Goal: Task Accomplishment & Management: Manage account settings

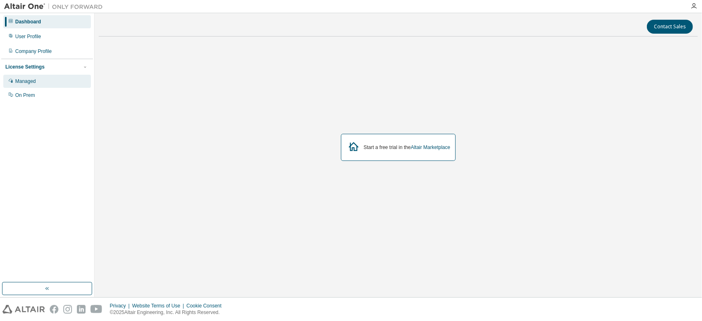
click at [41, 82] on div "Managed" at bounding box center [47, 81] width 88 height 13
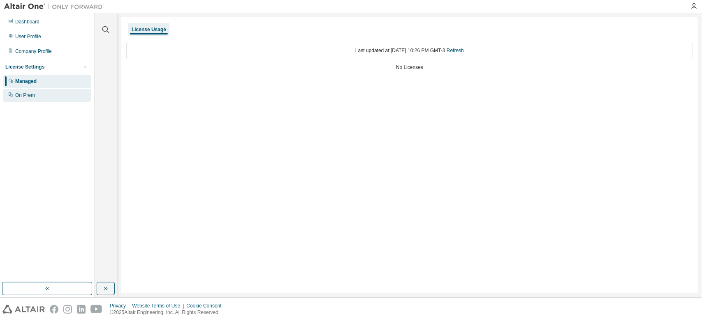
click at [34, 98] on div "On Prem" at bounding box center [25, 95] width 20 height 7
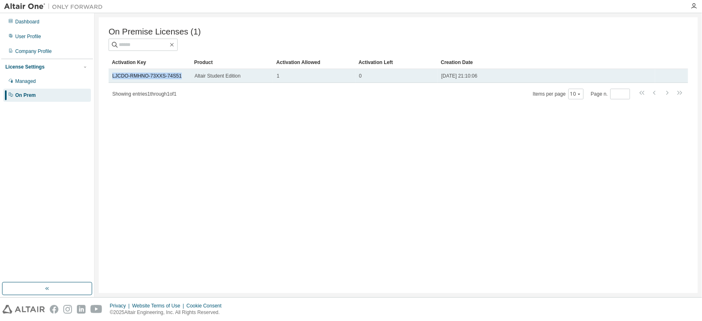
drag, startPoint x: 109, startPoint y: 78, endPoint x: 179, endPoint y: 81, distance: 70.0
click at [179, 81] on td "LJCDO-RMHNO-73XXS-74S51" at bounding box center [150, 76] width 82 height 14
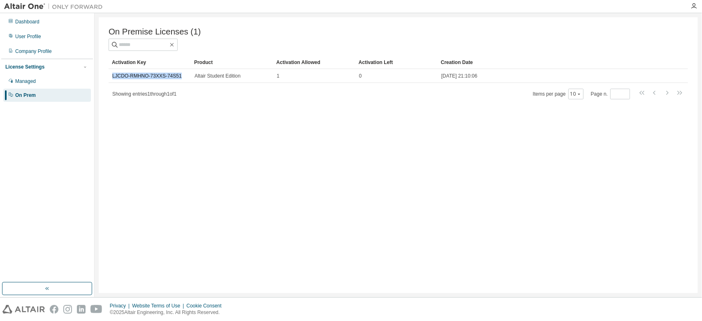
copy link "LJCDO-RMHNO-73XXS-74S51"
click at [27, 79] on div "Managed" at bounding box center [25, 81] width 21 height 7
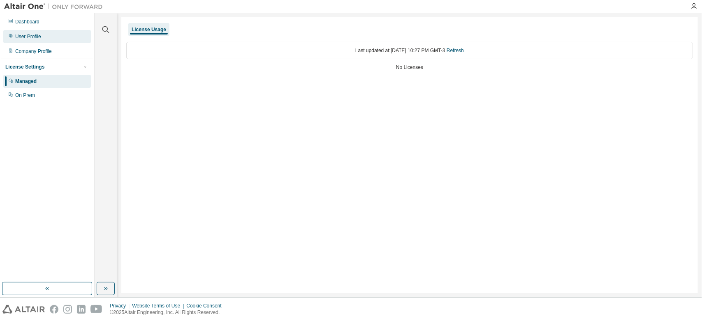
click at [25, 35] on div "User Profile" at bounding box center [28, 36] width 26 height 7
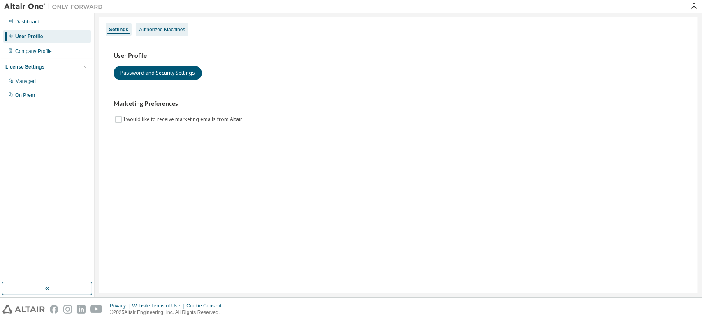
click at [150, 29] on div "Authorized Machines" at bounding box center [162, 29] width 46 height 7
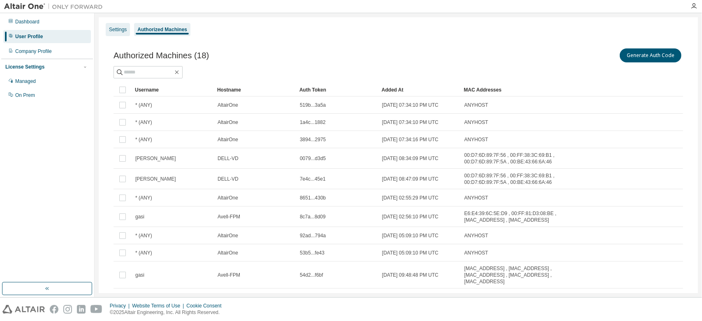
click at [116, 29] on div "Settings" at bounding box center [118, 29] width 18 height 7
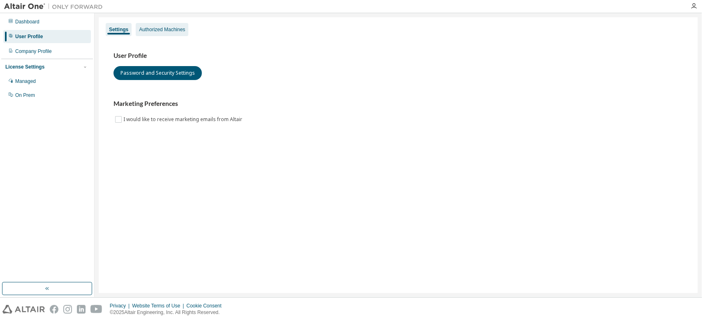
click at [157, 32] on div "Authorized Machines" at bounding box center [162, 29] width 46 height 7
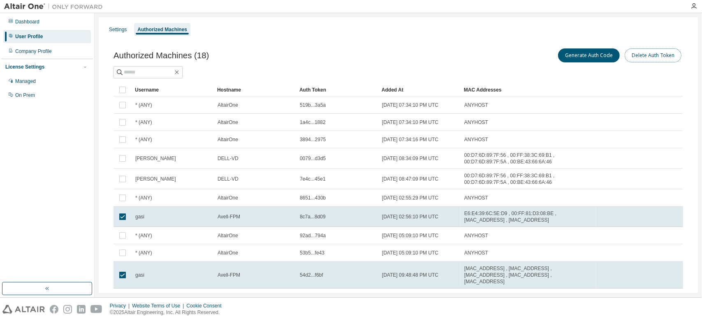
click at [652, 51] on button "Delete Auth Token" at bounding box center [652, 56] width 57 height 14
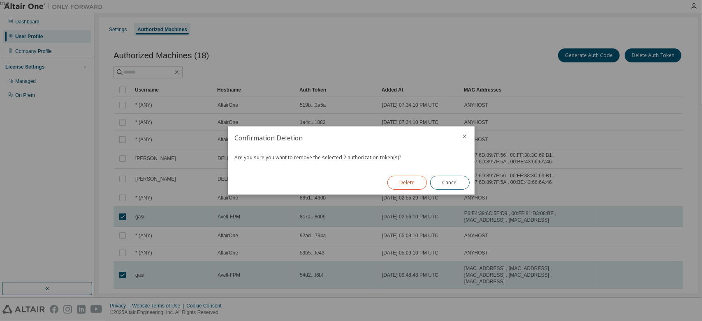
click at [400, 181] on button "Delete" at bounding box center [406, 183] width 39 height 14
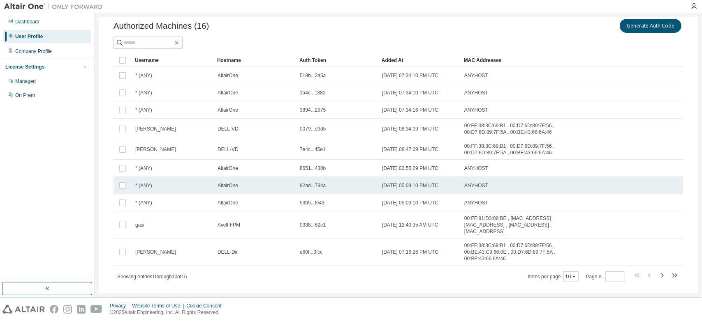
scroll to position [31, 0]
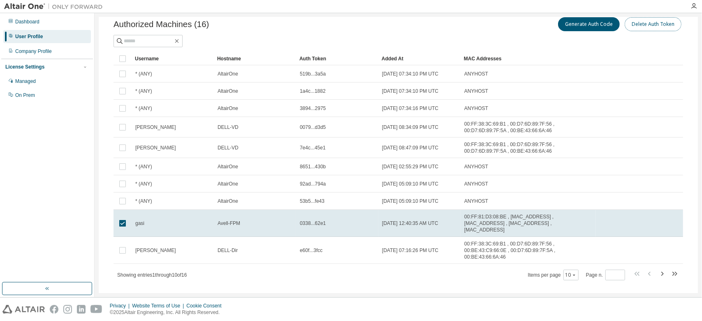
click at [650, 21] on button "Delete Auth Token" at bounding box center [652, 24] width 57 height 14
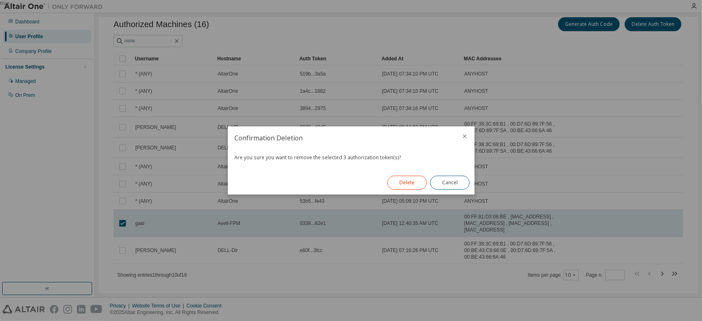
click at [409, 180] on button "Delete" at bounding box center [406, 183] width 39 height 14
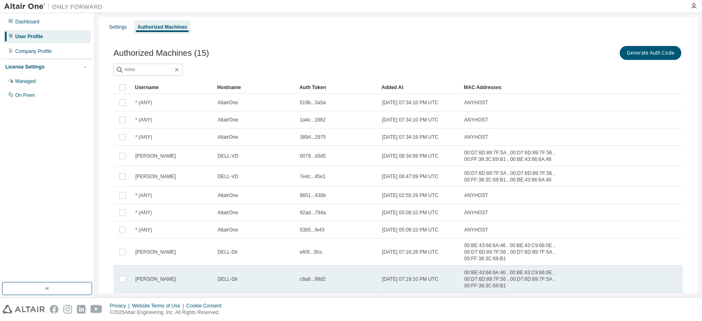
scroll to position [0, 0]
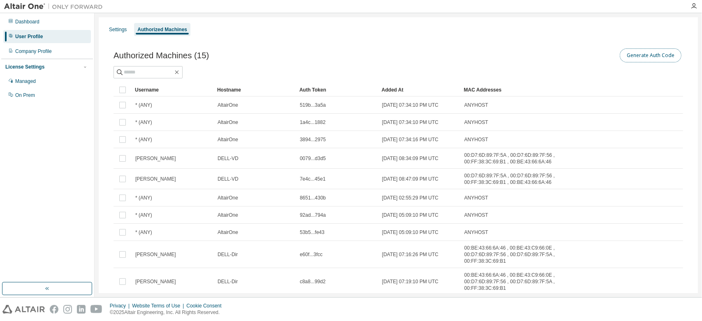
click at [637, 55] on button "Generate Auth Code" at bounding box center [650, 56] width 62 height 14
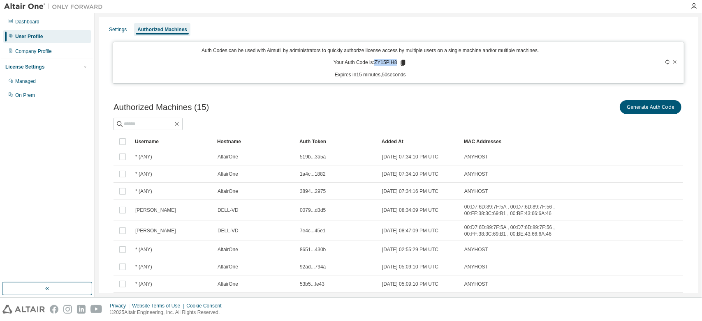
drag, startPoint x: 373, startPoint y: 63, endPoint x: 394, endPoint y: 63, distance: 20.6
click at [394, 63] on p "Your Auth Code is: ZY15PIH8" at bounding box center [369, 62] width 73 height 7
click at [401, 61] on icon at bounding box center [403, 63] width 5 height 6
click at [401, 64] on icon at bounding box center [403, 63] width 5 height 6
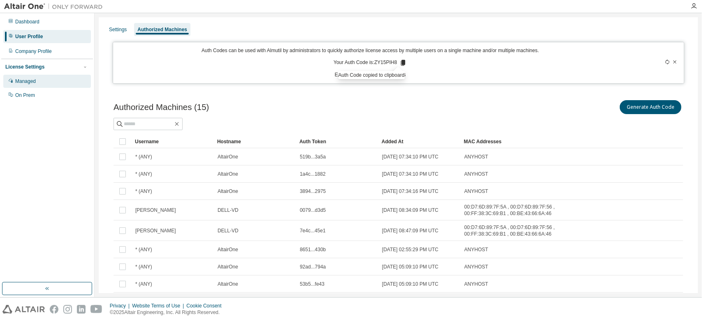
click at [30, 80] on div "Managed" at bounding box center [25, 81] width 21 height 7
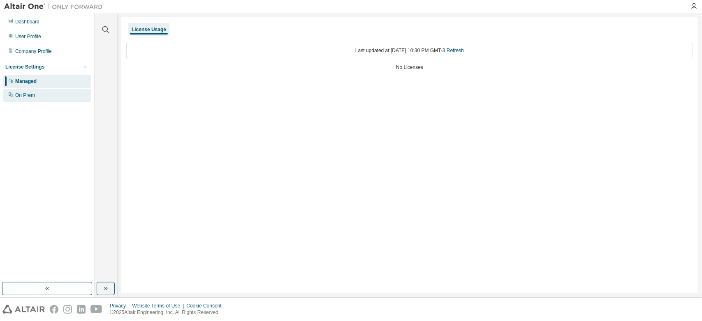
click at [39, 95] on div "On Prem" at bounding box center [47, 95] width 88 height 13
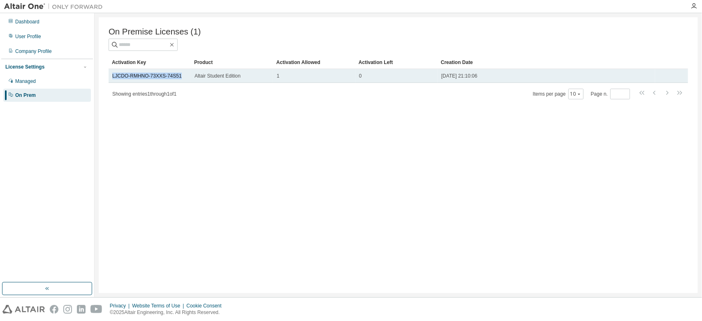
drag, startPoint x: 111, startPoint y: 76, endPoint x: 183, endPoint y: 78, distance: 72.4
click at [183, 78] on td "LJCDO-RMHNO-73XXS-74S51" at bounding box center [150, 76] width 82 height 14
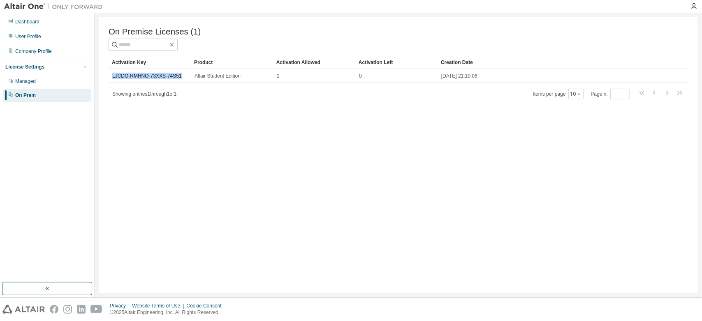
copy link "LJCDO-RMHNO-73XXS-74S51"
click at [28, 80] on div "Managed" at bounding box center [25, 81] width 21 height 7
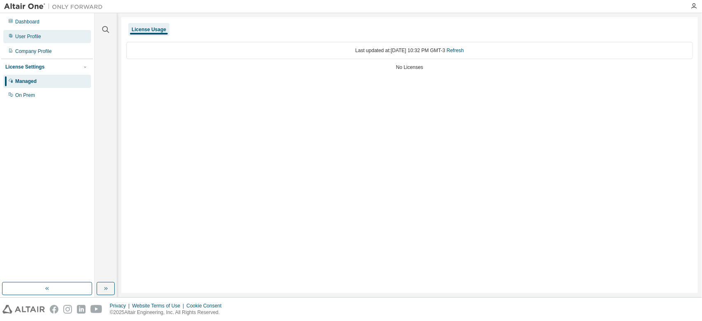
click at [30, 33] on div "User Profile" at bounding box center [47, 36] width 88 height 13
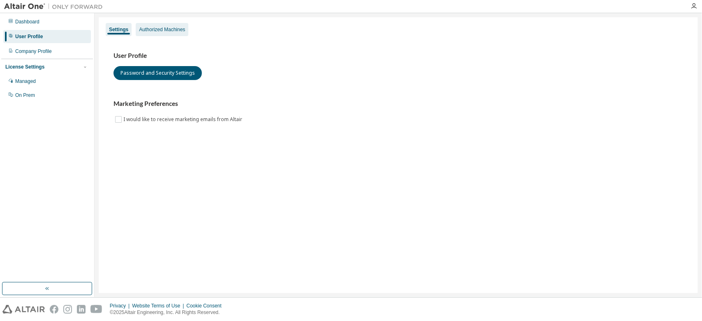
click at [164, 32] on div "Authorized Machines" at bounding box center [162, 29] width 46 height 7
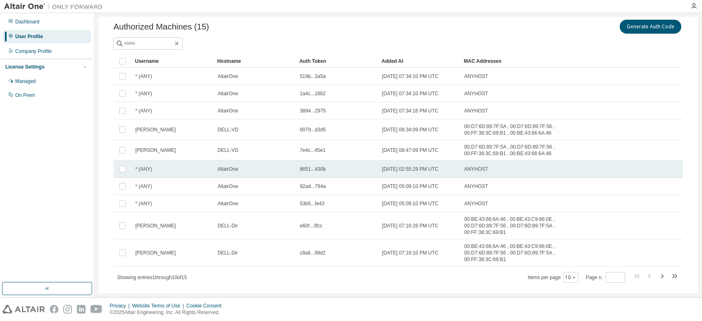
scroll to position [31, 0]
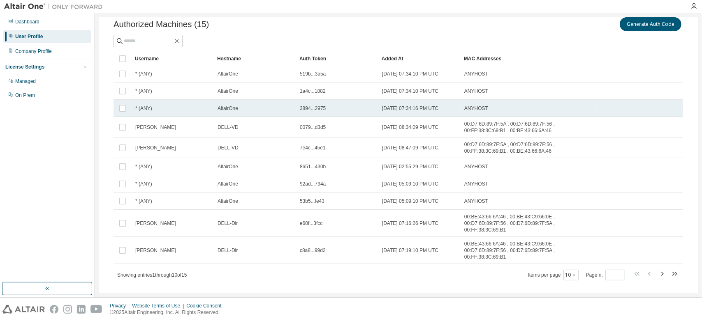
click at [398, 106] on span "2024-09-06 07:34:16 PM UTC" at bounding box center [410, 108] width 56 height 7
drag, startPoint x: 398, startPoint y: 106, endPoint x: 388, endPoint y: 107, distance: 10.3
click at [388, 107] on span "2024-09-06 07:34:16 PM UTC" at bounding box center [410, 108] width 56 height 7
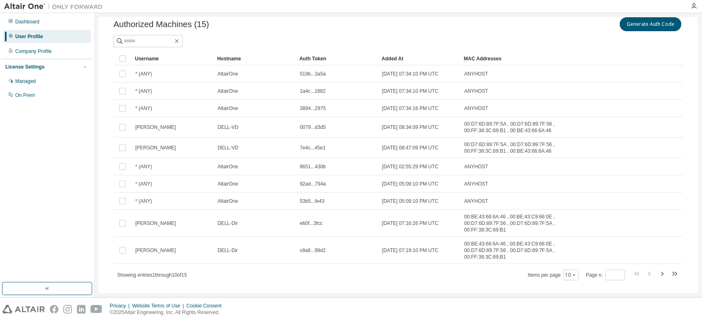
click at [388, 107] on span "2024-09-06 07:34:16 PM UTC" at bounding box center [410, 108] width 56 height 7
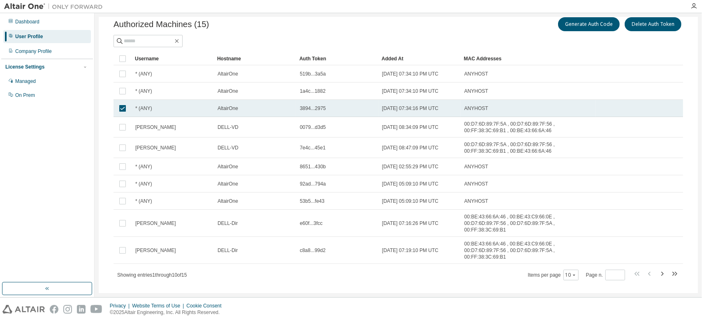
click at [306, 108] on span "3894...2975" at bounding box center [313, 108] width 26 height 7
drag, startPoint x: 306, startPoint y: 108, endPoint x: 279, endPoint y: 106, distance: 26.8
click at [279, 106] on div "AltairOne" at bounding box center [254, 108] width 75 height 7
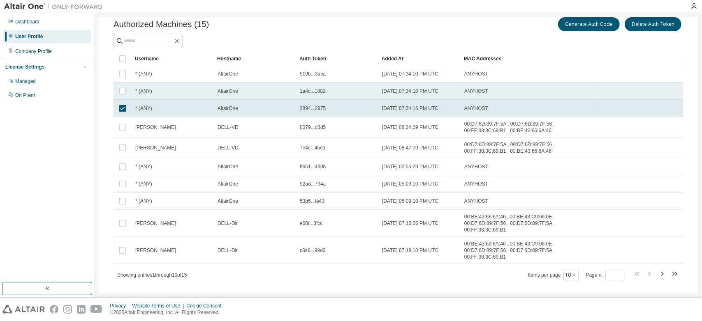
click at [473, 92] on span "ANYHOST" at bounding box center [476, 91] width 24 height 7
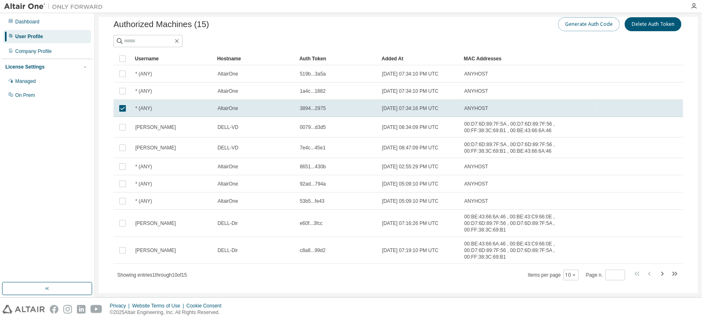
click at [578, 21] on button "Generate Auth Code" at bounding box center [589, 24] width 62 height 14
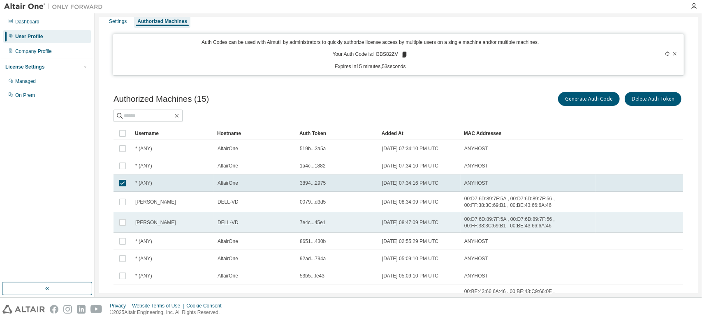
scroll to position [0, 0]
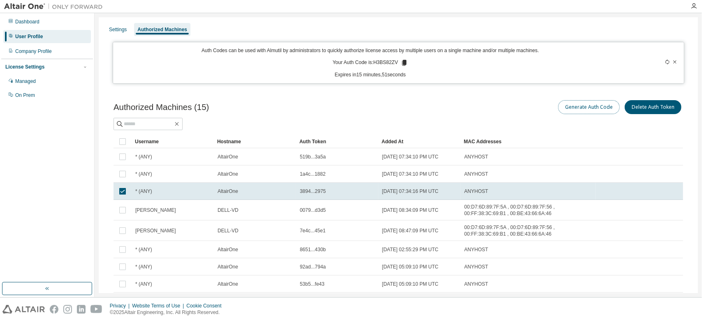
click at [580, 105] on button "Generate Auth Code" at bounding box center [589, 107] width 62 height 14
click at [573, 105] on button "Generate Auth Code" at bounding box center [589, 107] width 62 height 14
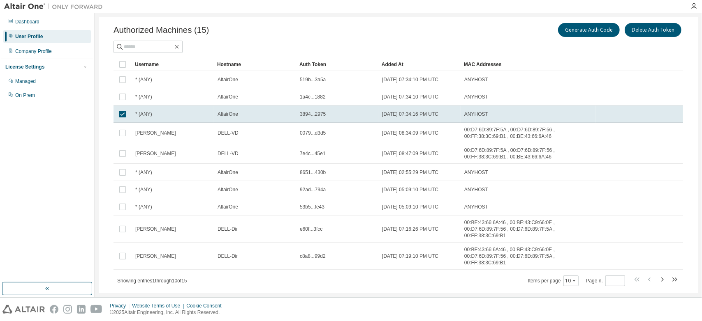
scroll to position [83, 0]
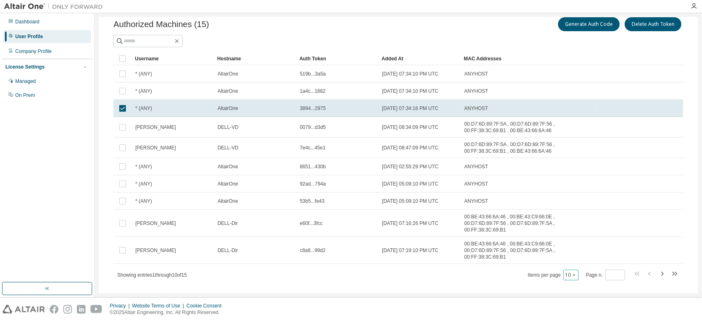
click at [567, 270] on div "10" at bounding box center [570, 275] width 15 height 11
click at [571, 273] on icon "button" at bounding box center [573, 275] width 5 height 5
click at [569, 284] on div "20" at bounding box center [594, 282] width 66 height 10
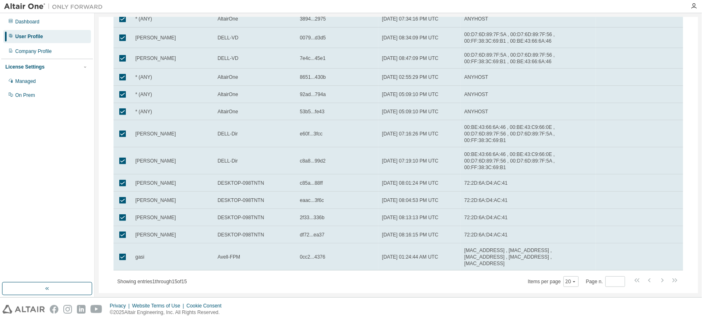
scroll to position [0, 0]
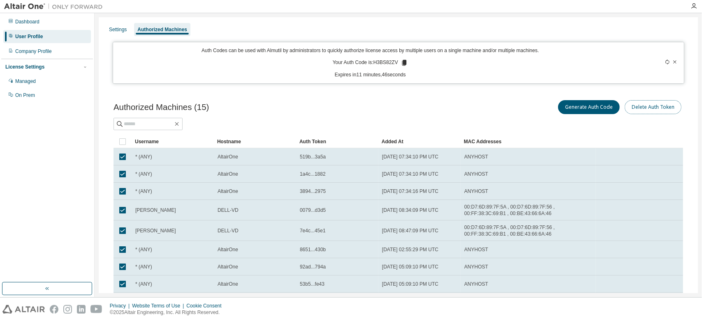
click at [646, 106] on button "Delete Auth Token" at bounding box center [652, 107] width 57 height 14
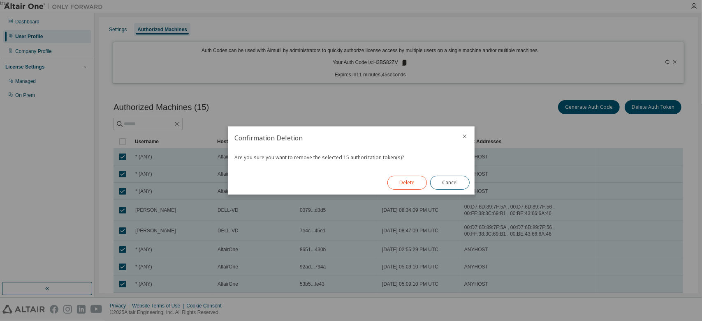
click at [412, 180] on button "Delete" at bounding box center [406, 183] width 39 height 14
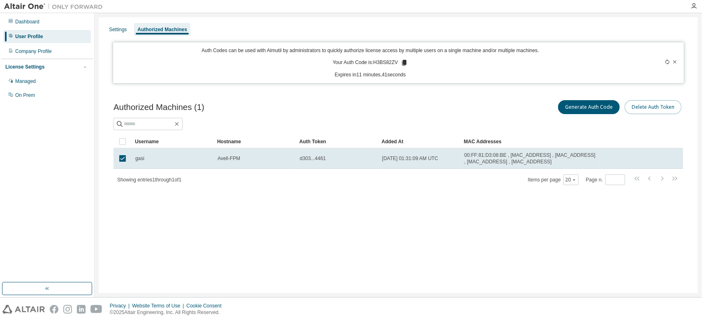
click at [635, 108] on button "Delete Auth Token" at bounding box center [652, 107] width 57 height 14
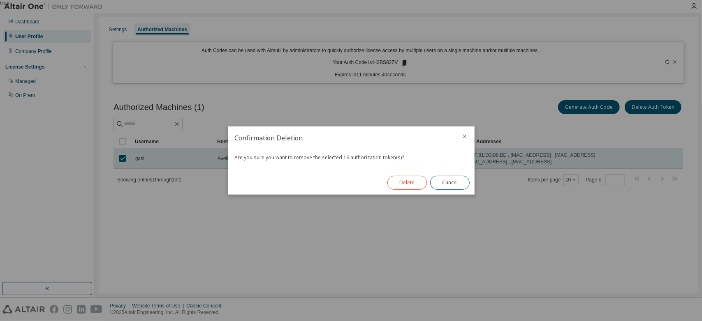
click at [414, 184] on button "Delete" at bounding box center [406, 183] width 39 height 14
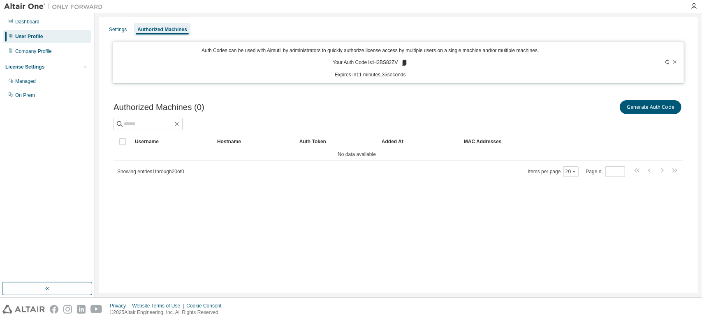
click at [289, 223] on div "Settings Authorized Machines Auth Codes can be used with Almutil by administrat…" at bounding box center [398, 155] width 599 height 276
click at [692, 3] on icon "button" at bounding box center [693, 6] width 7 height 7
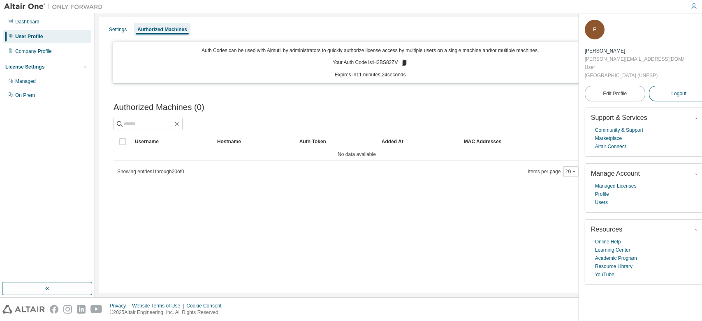
click at [676, 96] on span "Logout" at bounding box center [678, 94] width 15 height 8
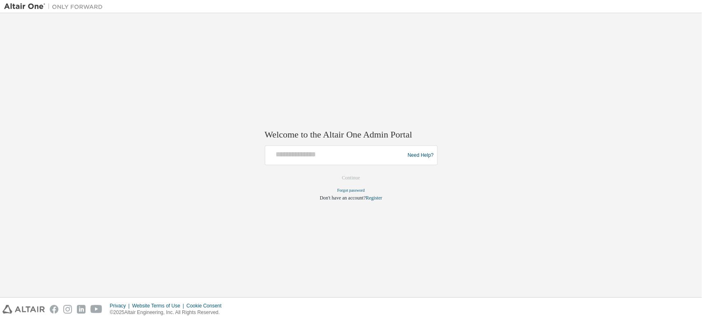
click at [62, 13] on div at bounding box center [351, 6] width 702 height 13
click at [62, 7] on img at bounding box center [55, 6] width 103 height 8
click at [23, 3] on img at bounding box center [55, 6] width 103 height 8
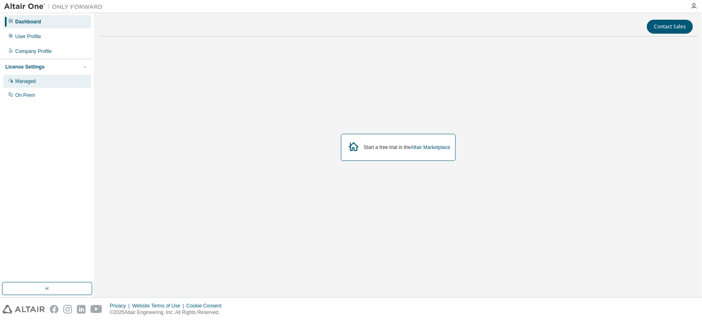
click at [23, 79] on div "Managed" at bounding box center [25, 81] width 21 height 7
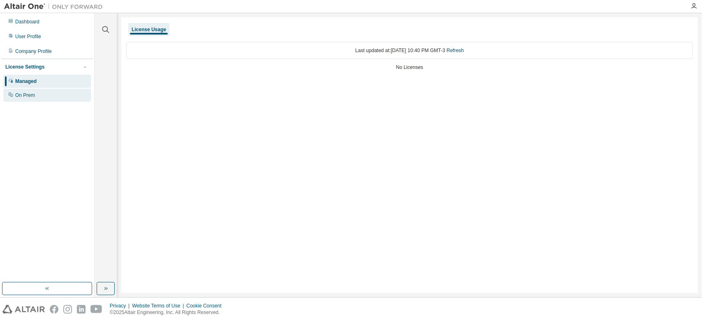
click at [32, 95] on div "On Prem" at bounding box center [25, 95] width 20 height 7
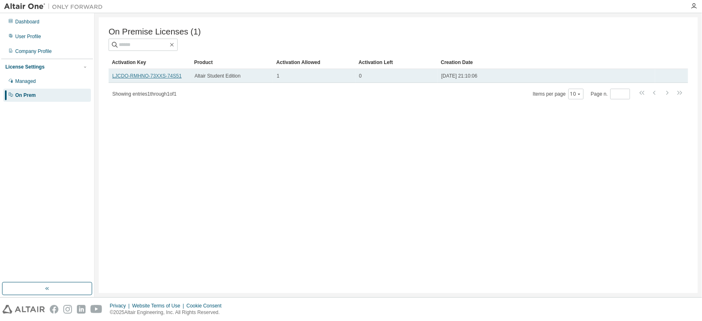
click at [157, 74] on link "LJCDO-RMHNO-73XXS-74S51" at bounding box center [146, 76] width 69 height 6
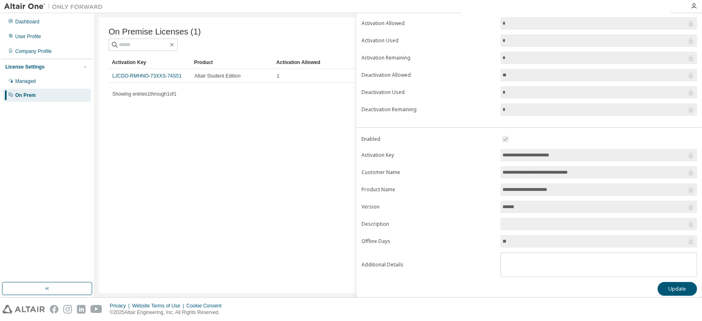
scroll to position [53, 0]
click at [679, 282] on button "Update" at bounding box center [676, 288] width 39 height 14
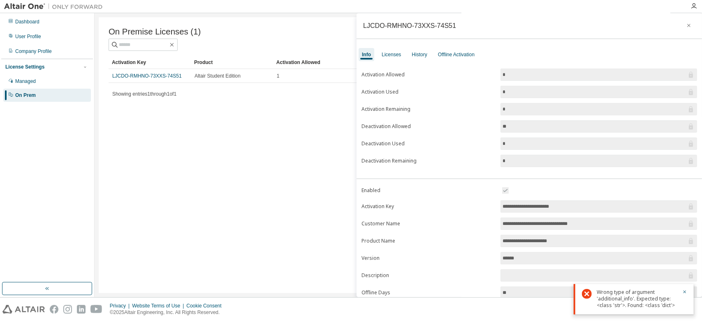
scroll to position [0, 0]
click at [386, 61] on div "Licenses" at bounding box center [391, 55] width 26 height 13
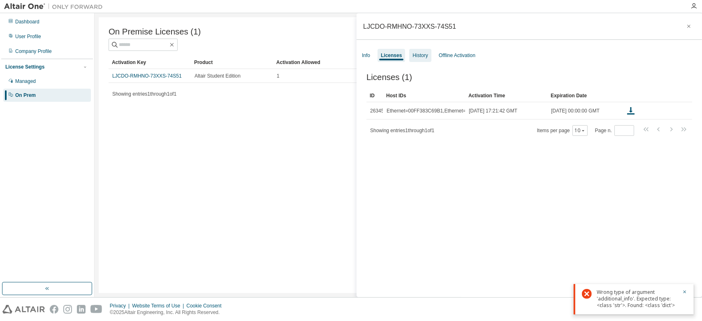
click at [422, 55] on div "History" at bounding box center [419, 55] width 15 height 7
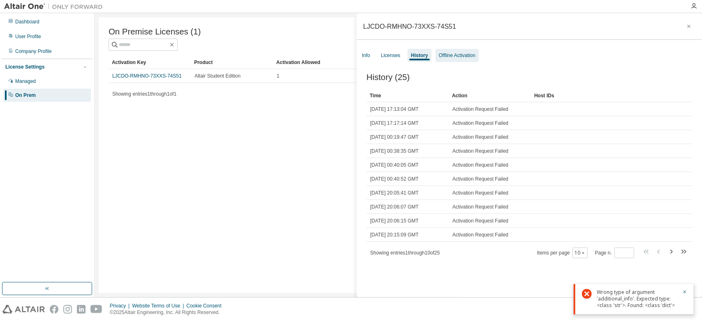
click at [449, 57] on div "Offline Activation" at bounding box center [457, 55] width 37 height 7
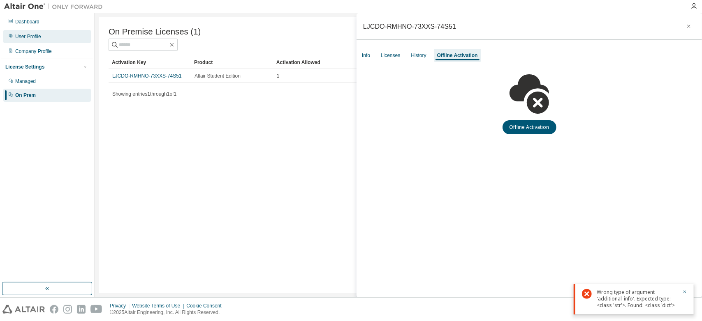
click at [32, 37] on div "User Profile" at bounding box center [28, 36] width 26 height 7
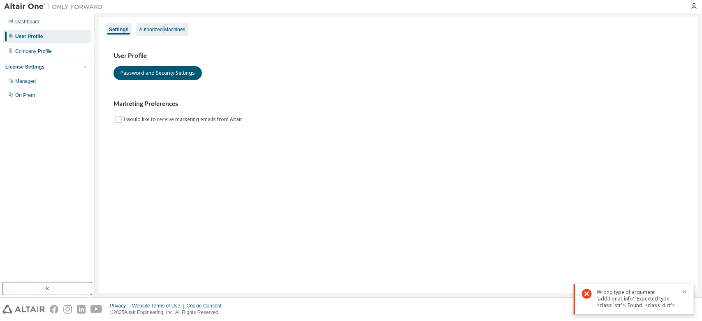
click at [164, 29] on div "Authorized Machines" at bounding box center [162, 29] width 46 height 7
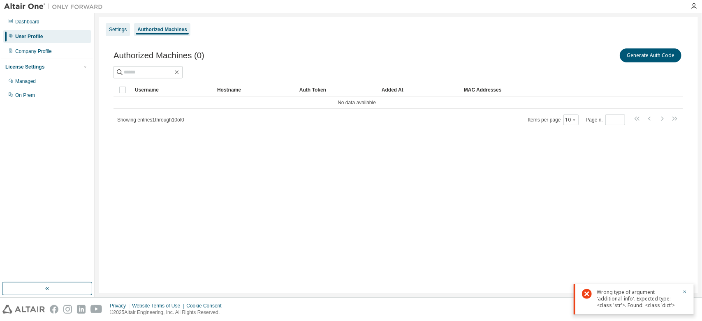
click at [125, 27] on div "Settings" at bounding box center [118, 29] width 18 height 7
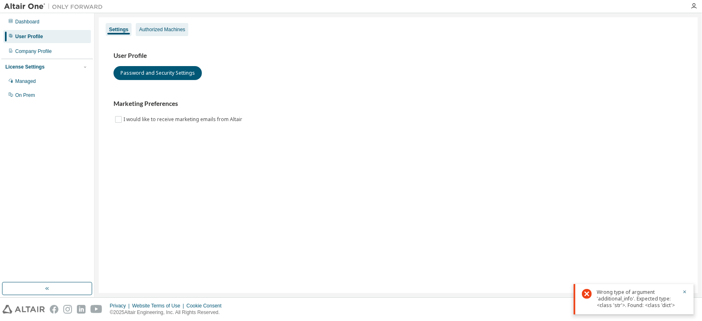
click at [152, 32] on div "Authorized Machines" at bounding box center [162, 29] width 46 height 7
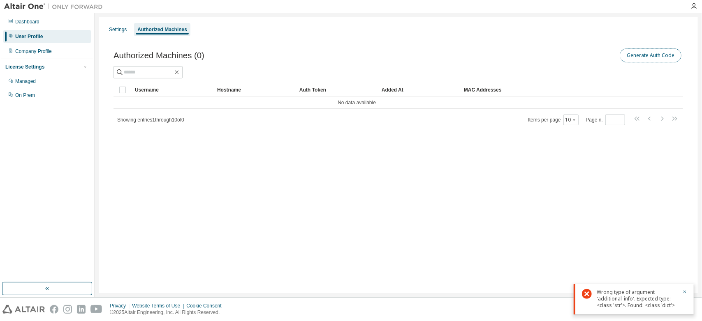
click at [645, 53] on button "Generate Auth Code" at bounding box center [650, 56] width 62 height 14
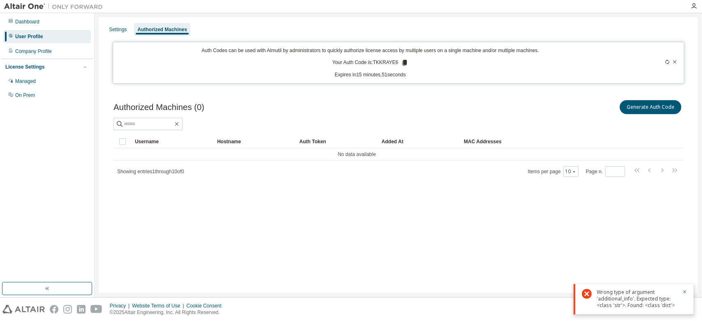
click at [404, 61] on icon at bounding box center [404, 63] width 5 height 6
click at [33, 79] on div "Managed" at bounding box center [25, 81] width 21 height 7
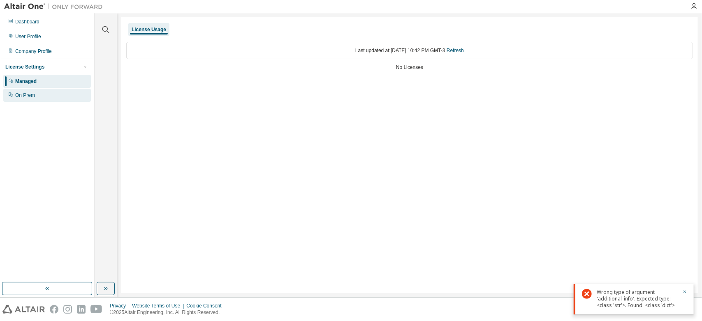
click at [23, 99] on div "On Prem" at bounding box center [47, 95] width 88 height 13
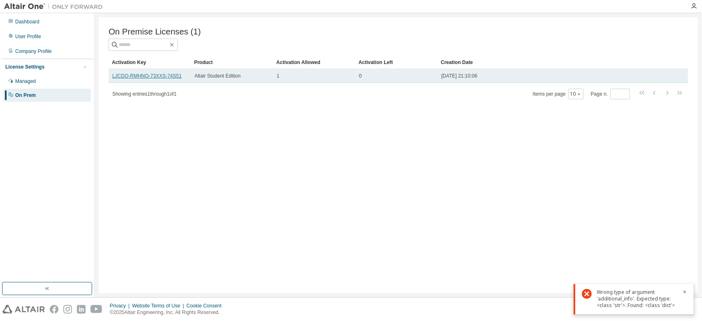
drag, startPoint x: 181, startPoint y: 79, endPoint x: 113, endPoint y: 77, distance: 67.4
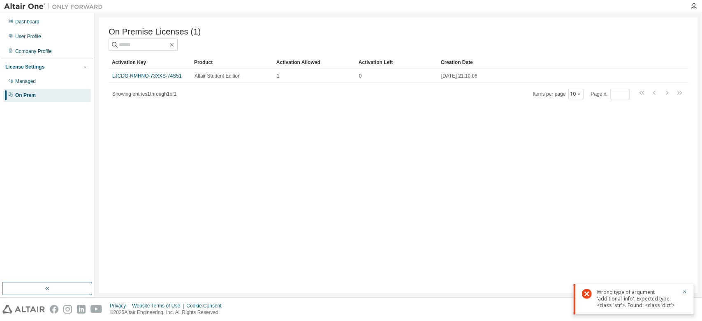
drag, startPoint x: 115, startPoint y: 137, endPoint x: 115, endPoint y: 126, distance: 11.5
click at [115, 136] on div "On Premise Licenses (1) Clear Load Save Save As Field Operator Value Select fil…" at bounding box center [398, 155] width 599 height 276
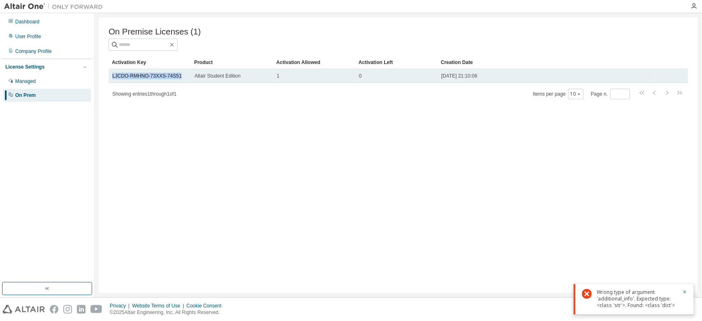
drag, startPoint x: 110, startPoint y: 77, endPoint x: 178, endPoint y: 78, distance: 67.8
click at [178, 78] on td "LJCDO-RMHNO-73XXS-74S51" at bounding box center [150, 76] width 82 height 14
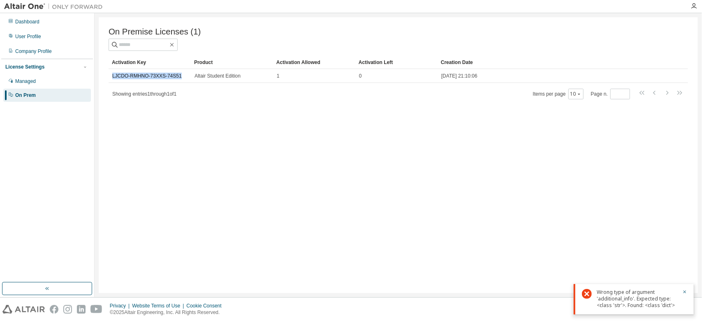
copy link "LJCDO-RMHNO-73XXS-74S51"
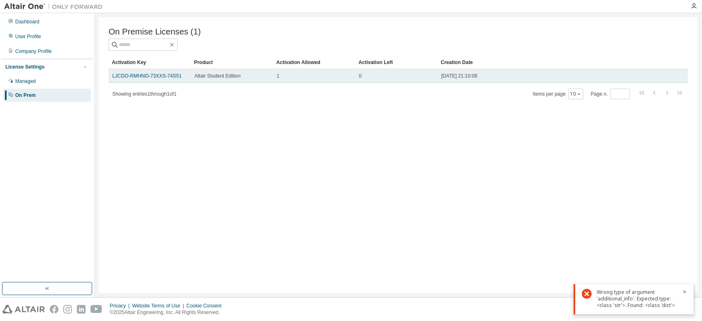
click at [292, 73] on td "1" at bounding box center [314, 76] width 82 height 14
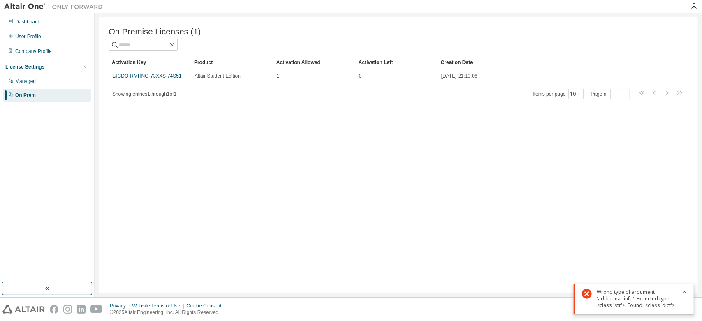
click at [279, 145] on div "On Premise Licenses (1) Clear Load Save Save As Field Operator Value Select fil…" at bounding box center [398, 155] width 599 height 276
click at [41, 81] on div "Managed" at bounding box center [47, 81] width 88 height 13
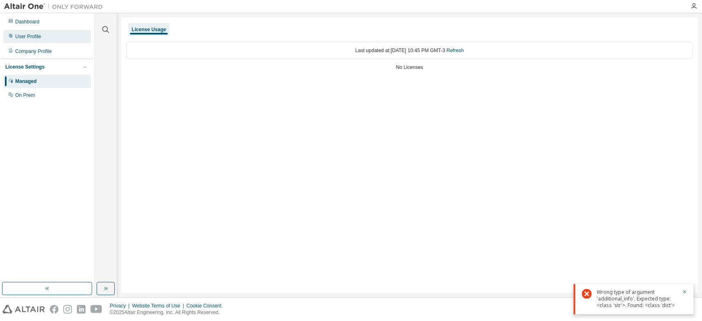
click at [31, 34] on div "User Profile" at bounding box center [28, 36] width 26 height 7
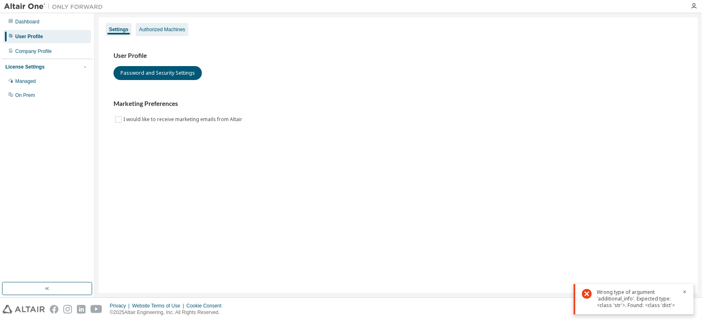
click at [157, 33] on div "Authorized Machines" at bounding box center [162, 29] width 53 height 13
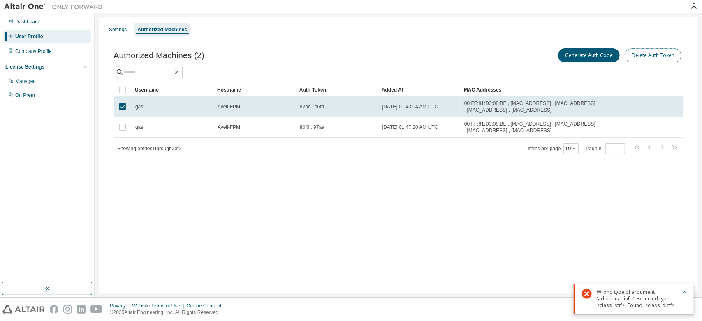
click at [659, 49] on button "Delete Auth Token" at bounding box center [652, 56] width 57 height 14
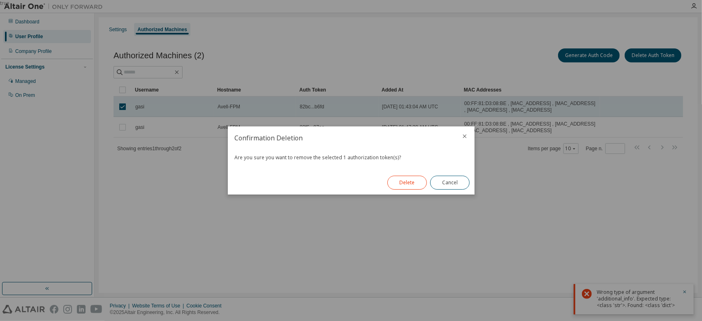
click at [407, 186] on button "Delete" at bounding box center [406, 183] width 39 height 14
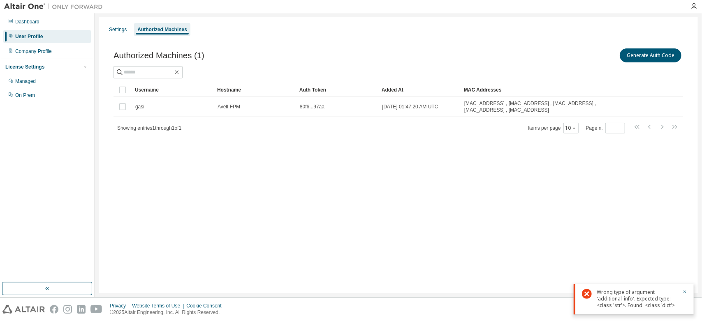
click at [230, 145] on div "Authorized Machines (1) Generate Auth Code Clear Load Save Save As Field Operat…" at bounding box center [398, 96] width 589 height 118
click at [247, 45] on div "Authorized Machines (1) Generate Auth Code Clear Load Save Save As Field Operat…" at bounding box center [398, 96] width 589 height 118
click at [113, 29] on div "Settings" at bounding box center [118, 29] width 18 height 7
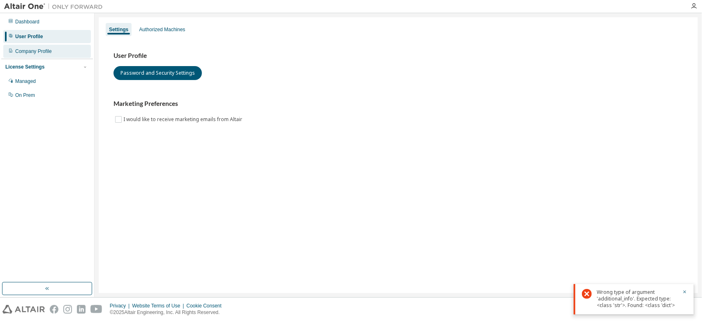
click at [35, 53] on div "Company Profile" at bounding box center [33, 51] width 37 height 7
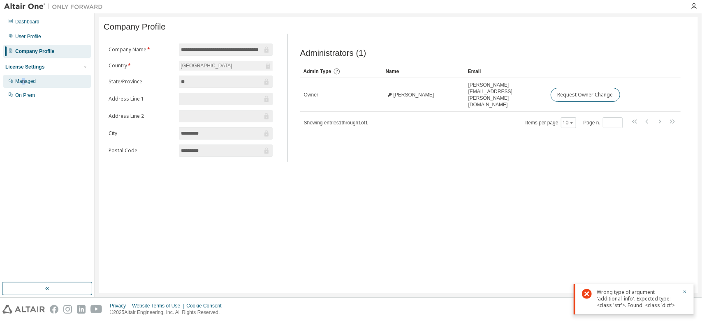
click at [23, 79] on div "Managed" at bounding box center [25, 81] width 21 height 7
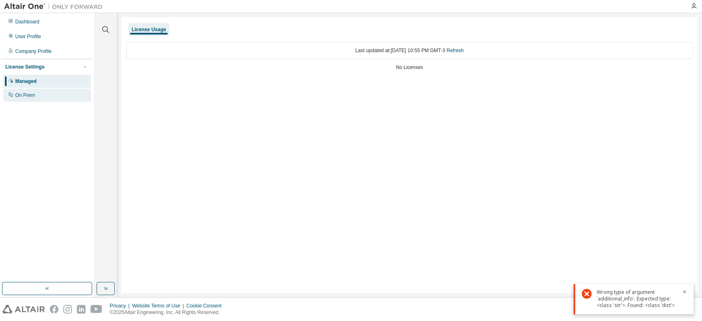
click at [32, 95] on div "On Prem" at bounding box center [25, 95] width 20 height 7
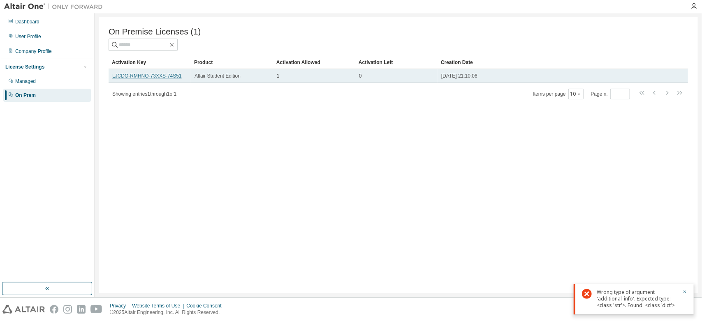
click at [150, 78] on link "LJCDO-RMHNO-73XXS-74S51" at bounding box center [146, 76] width 69 height 6
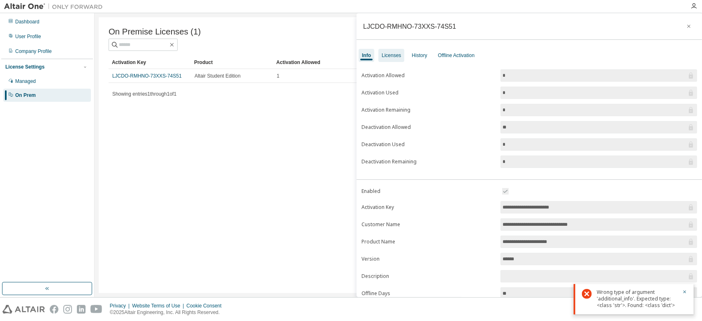
click at [390, 55] on div "Licenses" at bounding box center [390, 55] width 19 height 7
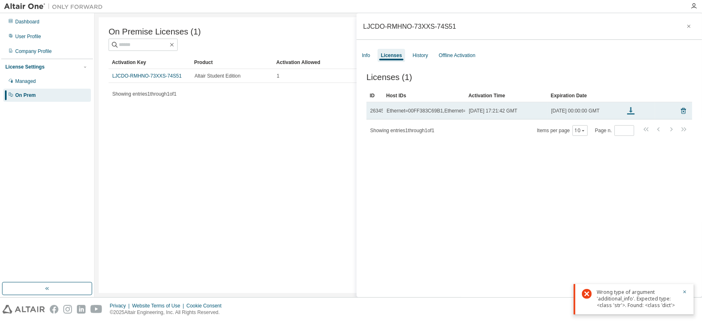
click at [631, 113] on icon at bounding box center [631, 112] width 4 height 2
click at [423, 109] on div "Ethernet=00FF383C69B1,Ethernet=00BE43666A46,Ethernet=00D76D897F56,Ethernet=00D7…" at bounding box center [501, 111] width 230 height 7
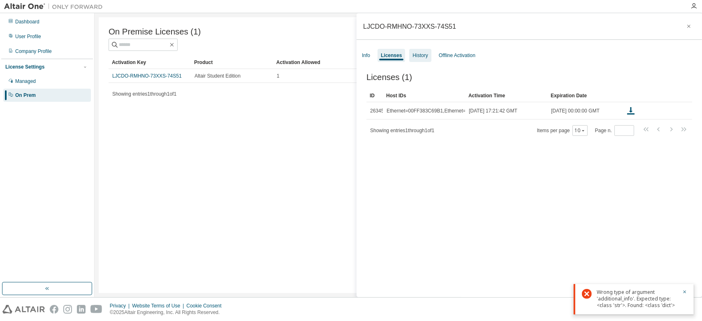
click at [412, 53] on div "History" at bounding box center [419, 55] width 15 height 7
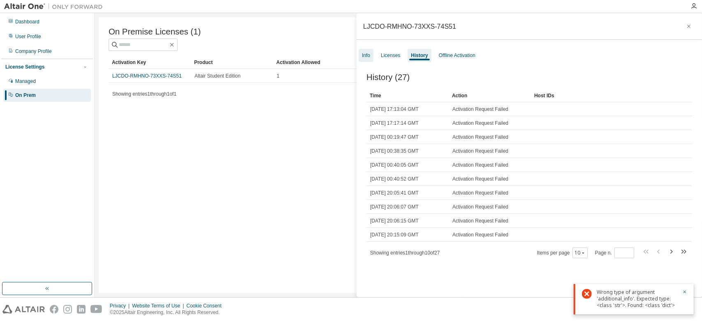
click at [363, 55] on div "Info" at bounding box center [366, 55] width 8 height 7
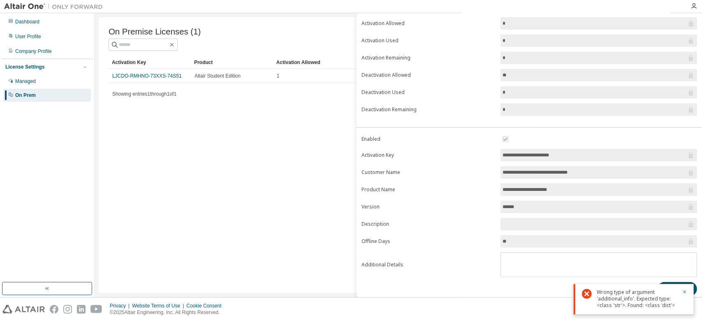
scroll to position [53, 0]
click at [227, 212] on div "On Premise Licenses (1) Clear Load Save Save As Field Operator Value Select fil…" at bounding box center [398, 155] width 599 height 276
click at [31, 82] on div "Managed" at bounding box center [25, 81] width 21 height 7
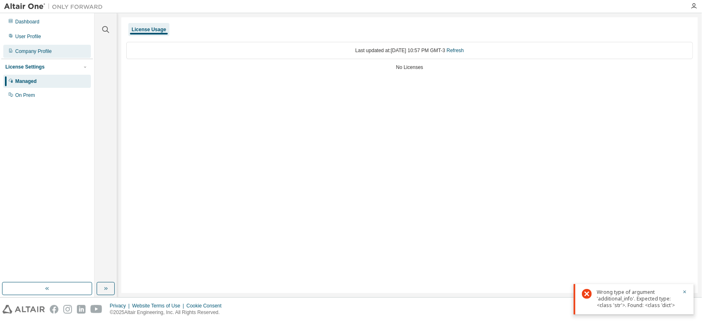
click at [21, 51] on div "Company Profile" at bounding box center [33, 51] width 37 height 7
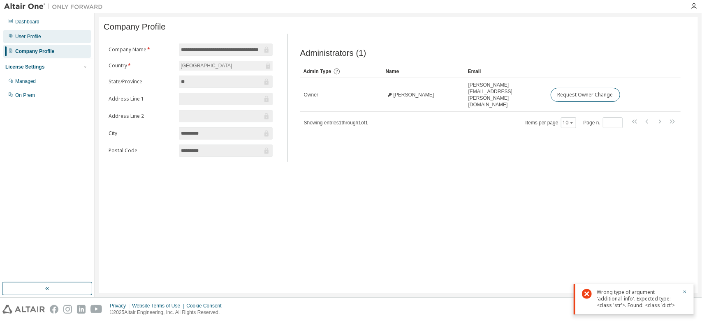
click at [23, 33] on div "User Profile" at bounding box center [28, 36] width 26 height 7
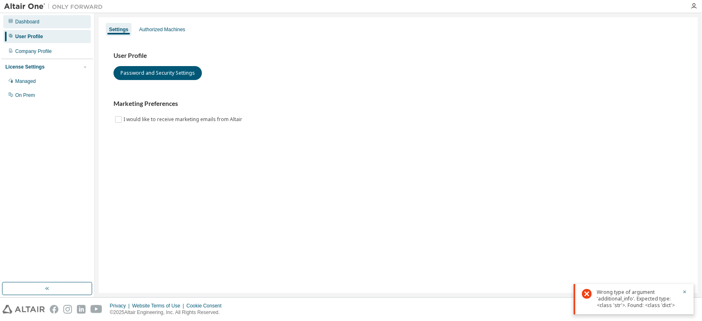
click at [27, 24] on div "Dashboard" at bounding box center [27, 21] width 24 height 7
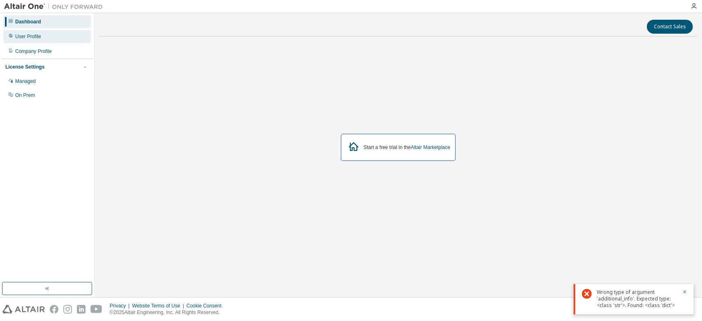
click at [37, 38] on div "User Profile" at bounding box center [28, 36] width 26 height 7
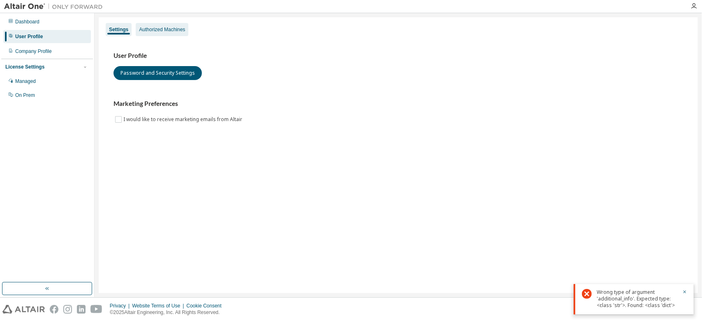
click at [179, 30] on div "Authorized Machines" at bounding box center [162, 29] width 46 height 7
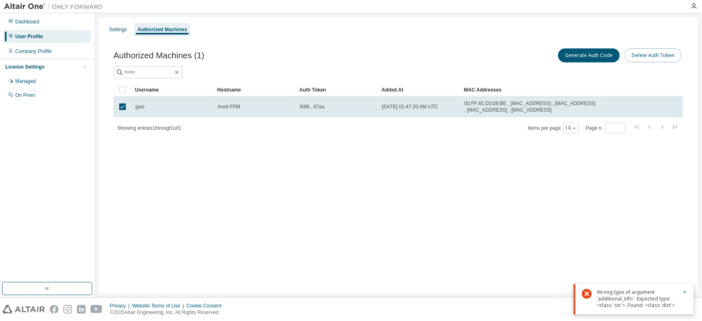
click at [652, 51] on button "Delete Auth Token" at bounding box center [652, 56] width 57 height 14
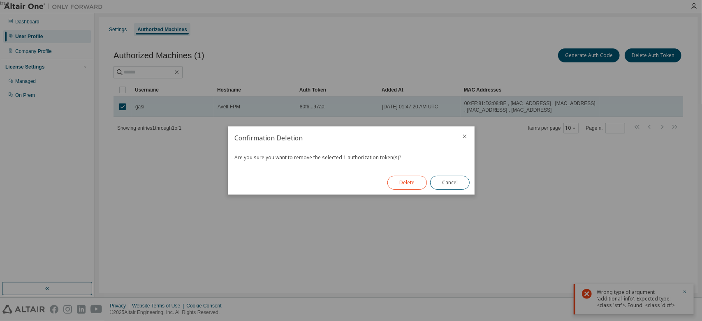
click at [401, 180] on button "Delete" at bounding box center [406, 183] width 39 height 14
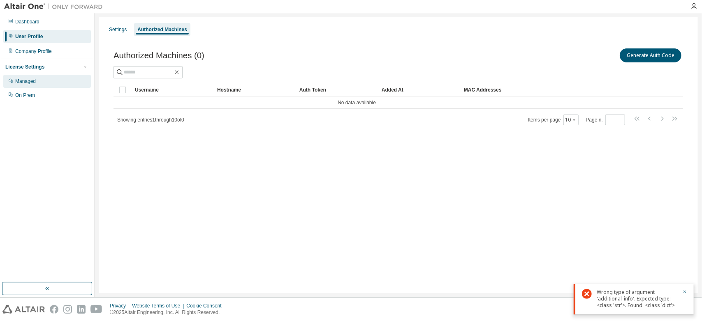
click at [35, 83] on div "Managed" at bounding box center [25, 81] width 21 height 7
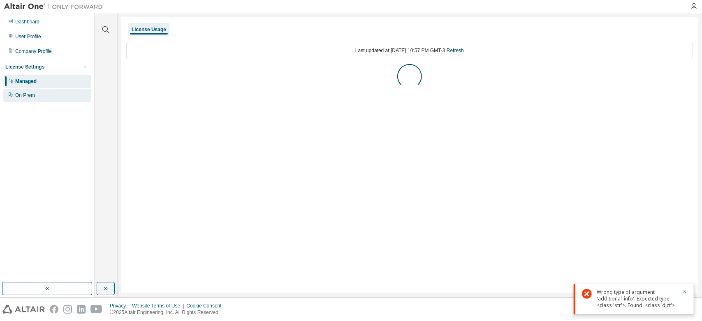
click at [34, 97] on div "On Prem" at bounding box center [25, 95] width 20 height 7
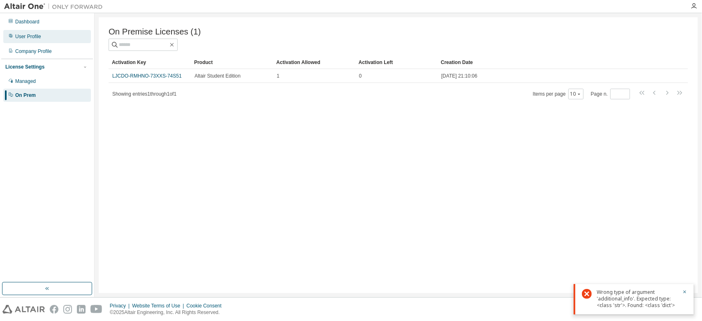
click at [36, 36] on div "User Profile" at bounding box center [28, 36] width 26 height 7
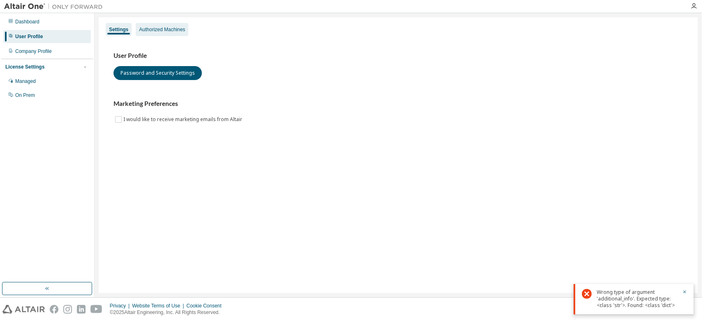
click at [142, 25] on div "Authorized Machines" at bounding box center [162, 29] width 53 height 13
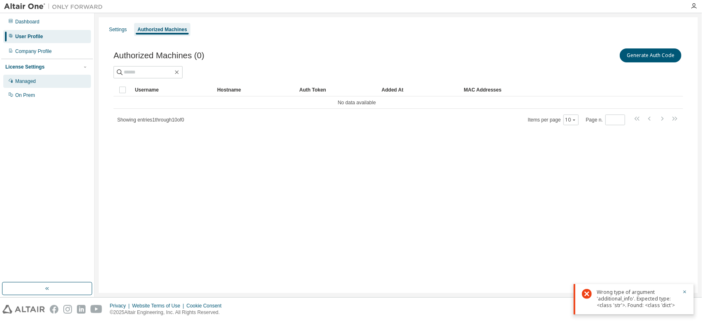
click at [36, 84] on div "Managed" at bounding box center [47, 81] width 88 height 13
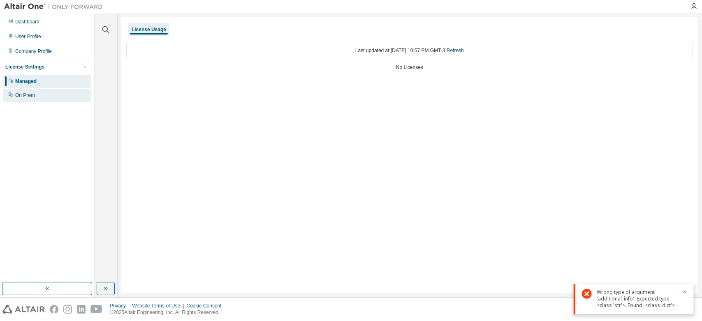
click at [36, 93] on div "On Prem" at bounding box center [47, 95] width 88 height 13
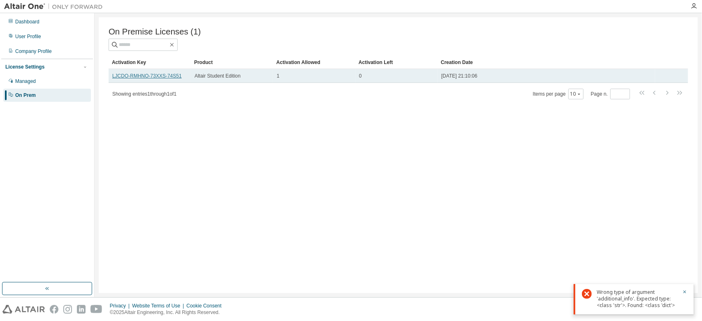
click at [126, 75] on link "LJCDO-RMHNO-73XXS-74S51" at bounding box center [146, 76] width 69 height 6
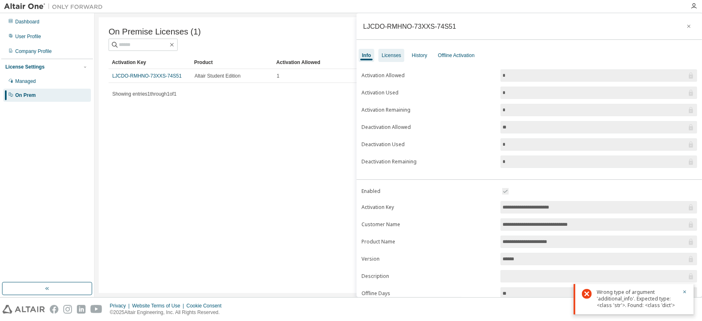
click at [397, 54] on div "Licenses" at bounding box center [390, 55] width 19 height 7
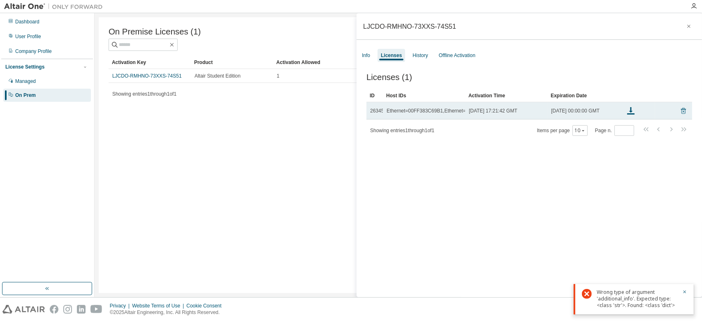
click at [682, 112] on icon at bounding box center [683, 112] width 2 height 2
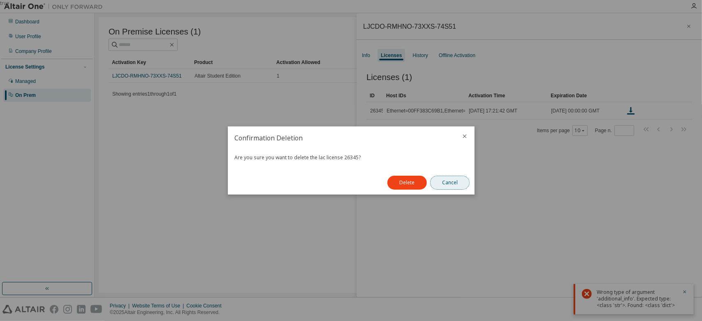
click at [443, 181] on button "Cancel" at bounding box center [449, 183] width 39 height 14
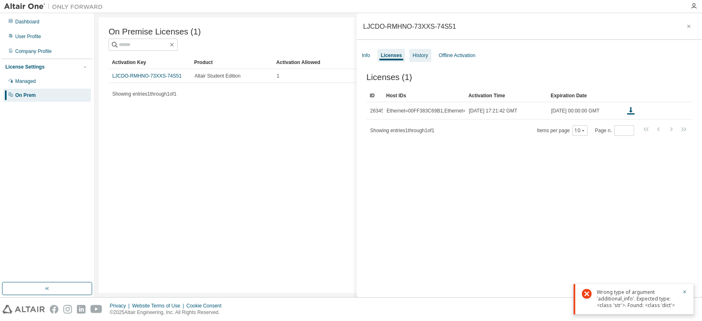
click at [420, 59] on div "History" at bounding box center [420, 55] width 22 height 13
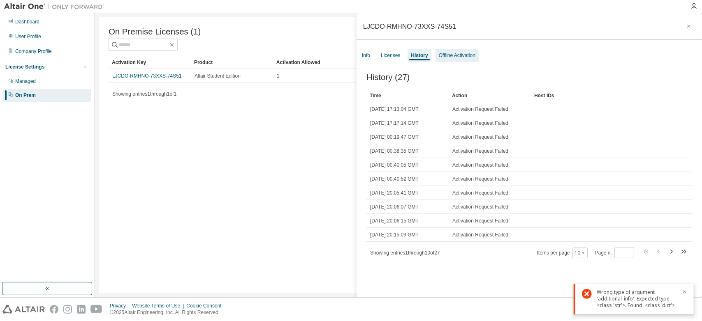
click at [455, 49] on div "Offline Activation" at bounding box center [456, 55] width 43 height 13
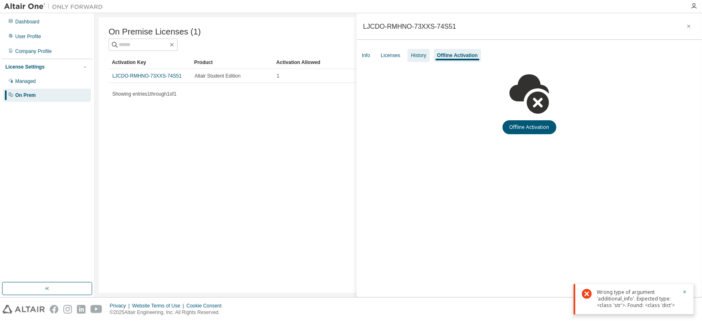
click at [407, 55] on div "History" at bounding box center [418, 55] width 22 height 13
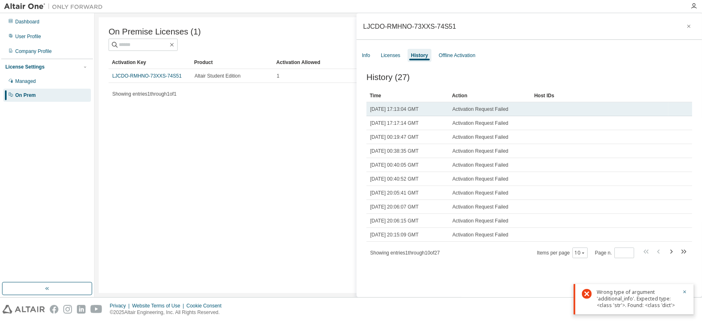
click at [463, 108] on span "Activation Request Failed" at bounding box center [480, 109] width 56 height 7
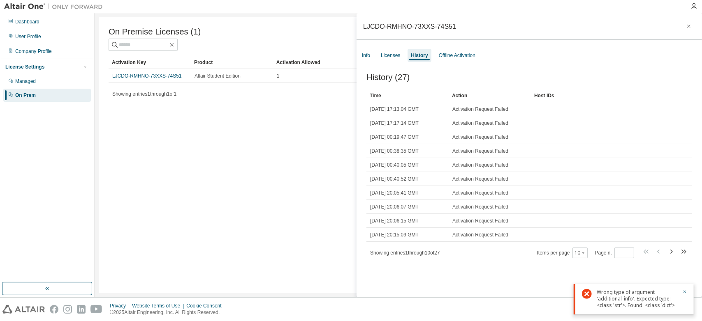
click at [225, 158] on div "On Premise Licenses (1) Clear Load Save Save As Field Operator Value Select fil…" at bounding box center [398, 155] width 599 height 276
click at [42, 85] on div "Managed" at bounding box center [47, 81] width 88 height 13
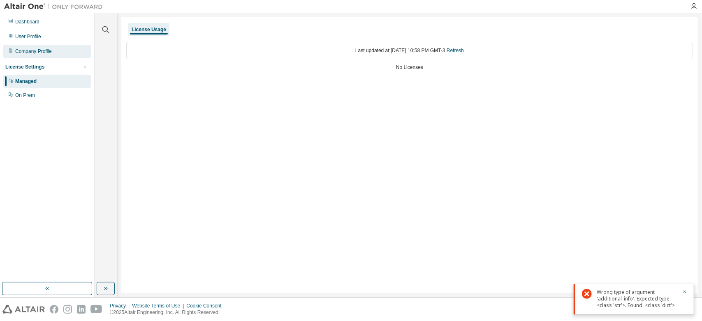
click at [32, 49] on div "Company Profile" at bounding box center [33, 51] width 37 height 7
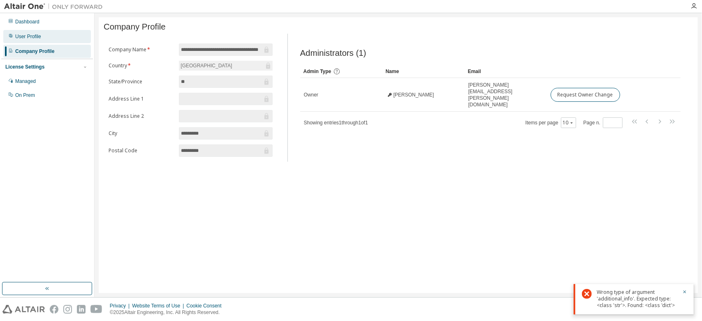
click at [37, 38] on div "User Profile" at bounding box center [28, 36] width 26 height 7
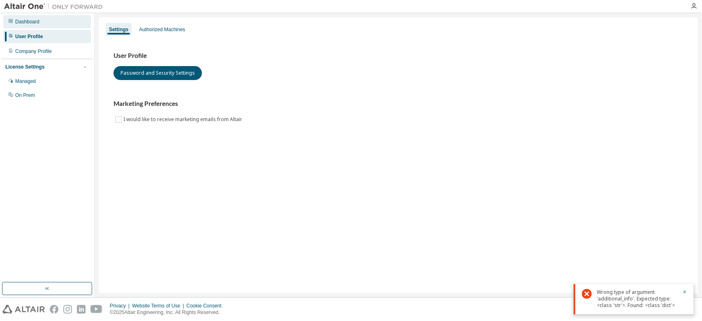
click at [35, 21] on div "Dashboard" at bounding box center [27, 21] width 24 height 7
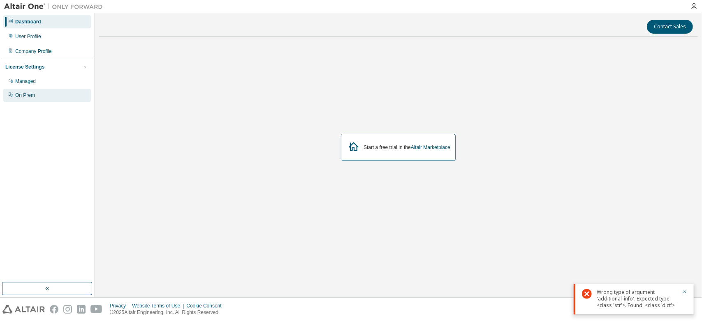
click at [28, 91] on div "On Prem" at bounding box center [47, 95] width 88 height 13
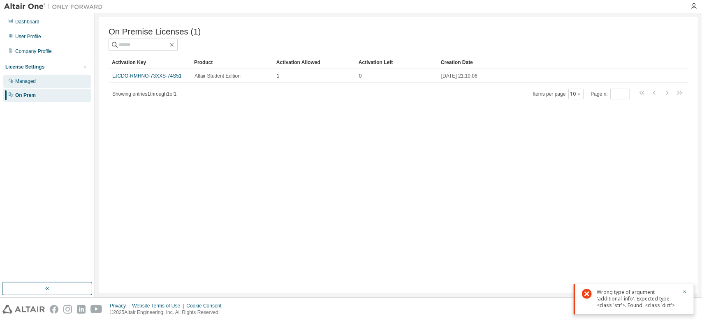
click at [27, 86] on div "Managed" at bounding box center [47, 81] width 88 height 13
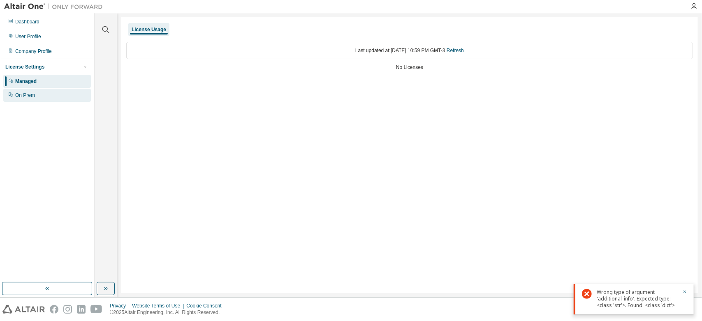
click at [25, 94] on div "On Prem" at bounding box center [25, 95] width 20 height 7
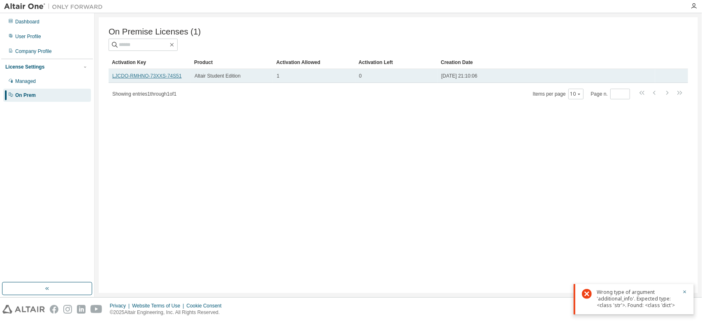
click at [122, 77] on link "LJCDO-RMHNO-73XXS-74S51" at bounding box center [146, 76] width 69 height 6
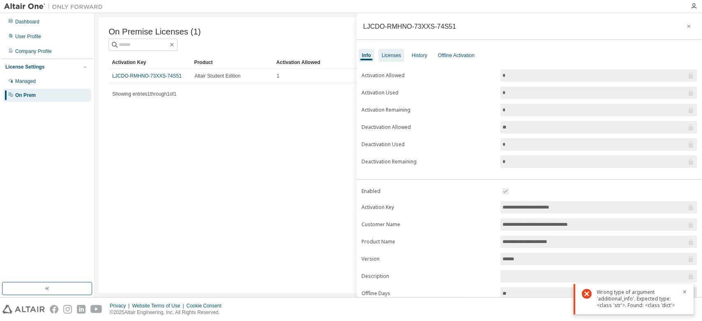
click at [393, 55] on div "Licenses" at bounding box center [390, 55] width 19 height 7
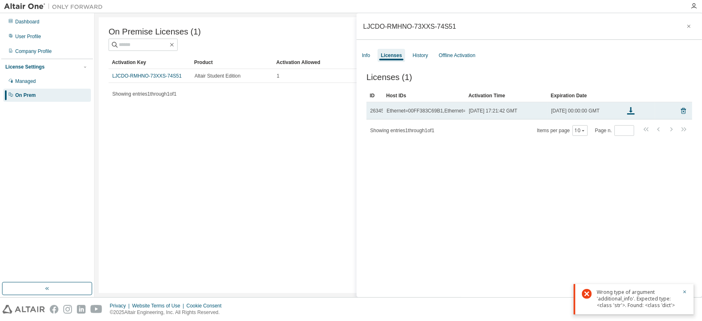
click at [487, 114] on span "Mon, 25 Nov 2024 17:21:42 GMT" at bounding box center [493, 111] width 49 height 7
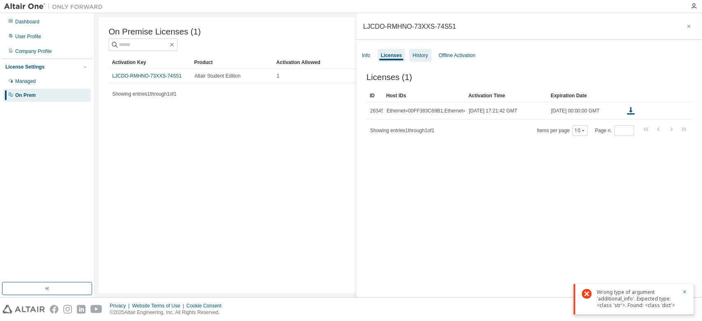
click at [414, 55] on div "History" at bounding box center [419, 55] width 15 height 7
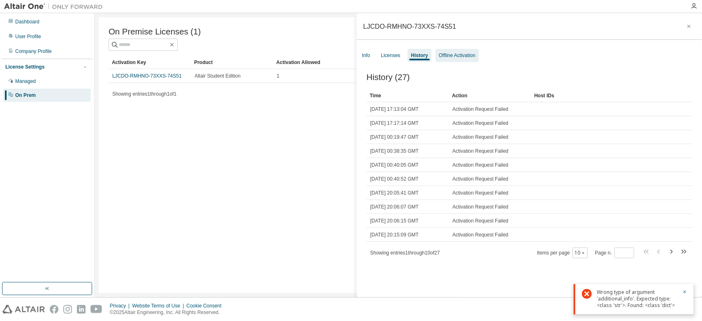
click at [453, 55] on div "Offline Activation" at bounding box center [457, 55] width 37 height 7
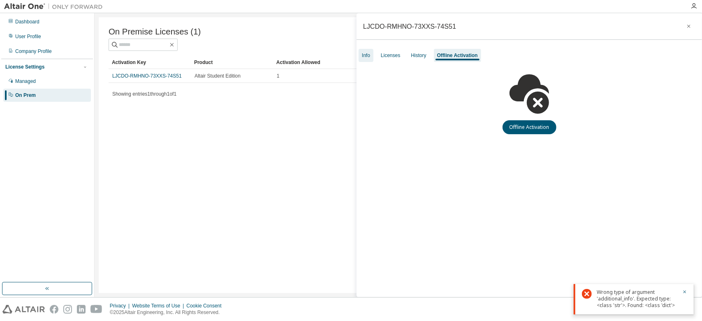
click at [366, 53] on div "Info" at bounding box center [366, 55] width 8 height 7
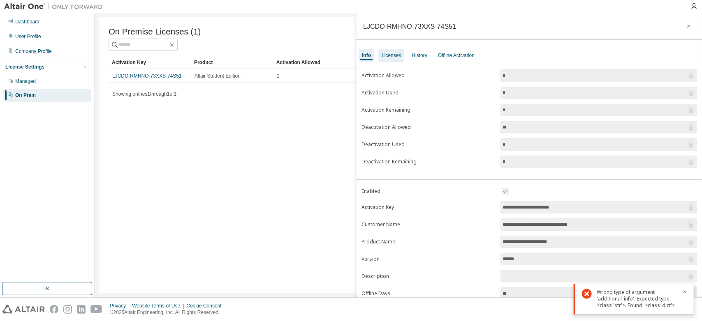
click at [393, 53] on div "Licenses" at bounding box center [390, 55] width 19 height 7
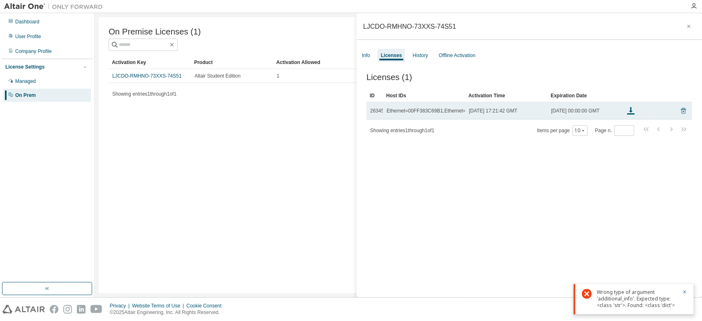
click at [681, 111] on icon at bounding box center [683, 111] width 5 height 6
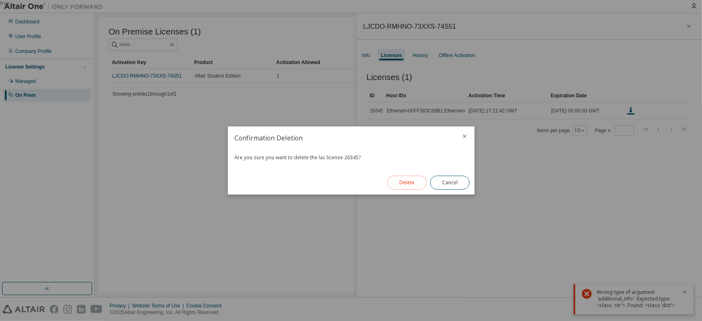
click at [402, 181] on button "Delete" at bounding box center [406, 183] width 39 height 14
click at [448, 181] on button "Close" at bounding box center [449, 183] width 39 height 14
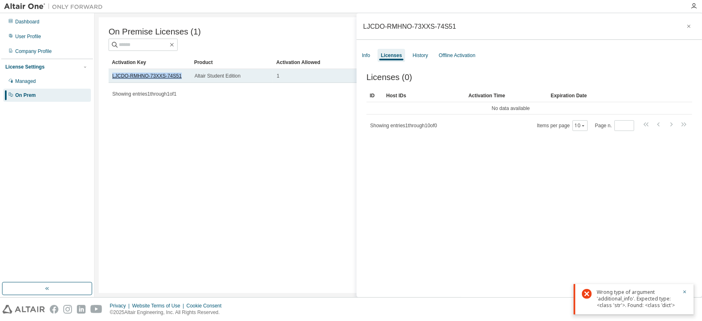
drag, startPoint x: 180, startPoint y: 79, endPoint x: 113, endPoint y: 79, distance: 67.0
click at [113, 79] on div "LJCDO-RMHNO-73XXS-74S51" at bounding box center [149, 76] width 75 height 7
copy link "LJCDO-RMHNO-73XXS-74S51"
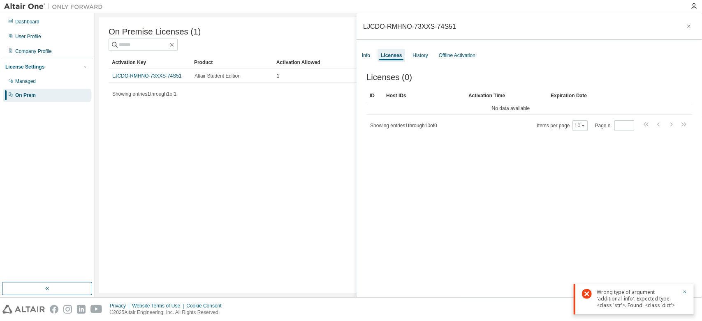
click at [289, 121] on div "On Premise Licenses (1) Clear Load Save Save As Field Operator Value Select fil…" at bounding box center [398, 155] width 599 height 276
click at [418, 56] on div "History" at bounding box center [419, 55] width 15 height 7
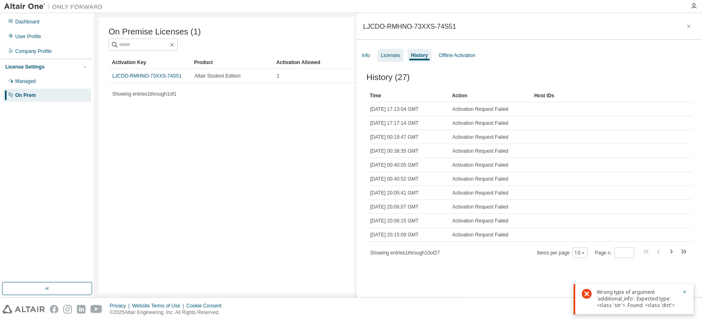
click at [387, 57] on div "Licenses" at bounding box center [390, 55] width 19 height 7
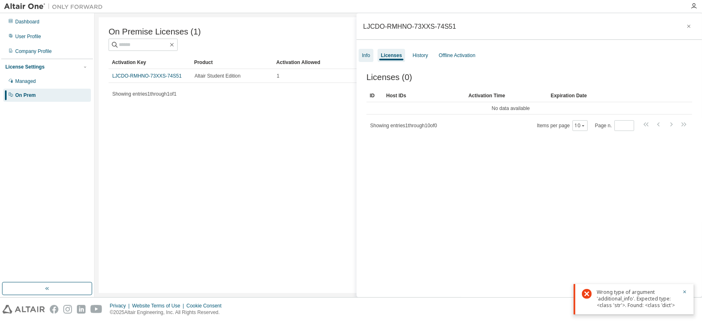
click at [363, 58] on div "Info" at bounding box center [366, 55] width 8 height 7
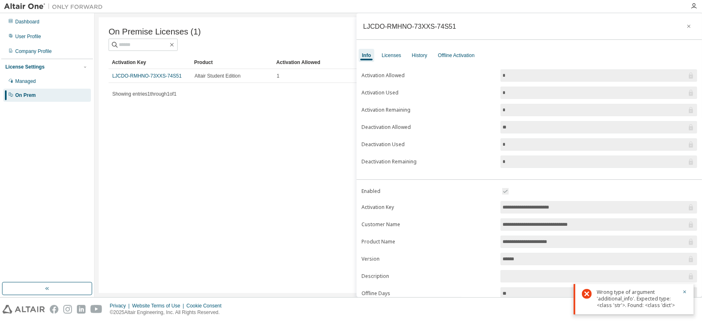
click at [275, 178] on div "On Premise Licenses (1) Clear Load Save Save As Field Operator Value Select fil…" at bounding box center [398, 155] width 599 height 276
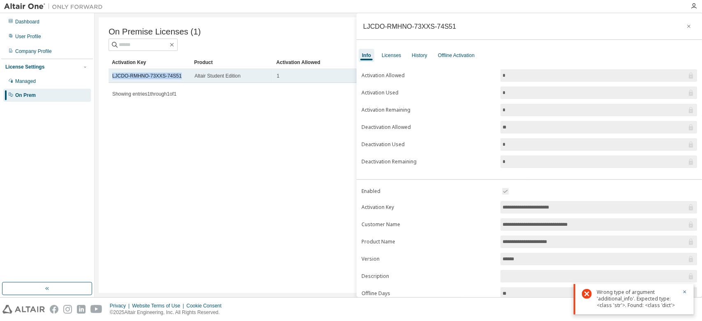
drag, startPoint x: 111, startPoint y: 78, endPoint x: 178, endPoint y: 81, distance: 67.0
click at [178, 81] on td "LJCDO-RMHNO-73XXS-74S51" at bounding box center [150, 76] width 82 height 14
copy link "LJCDO-RMHNO-73XXS-74S51"
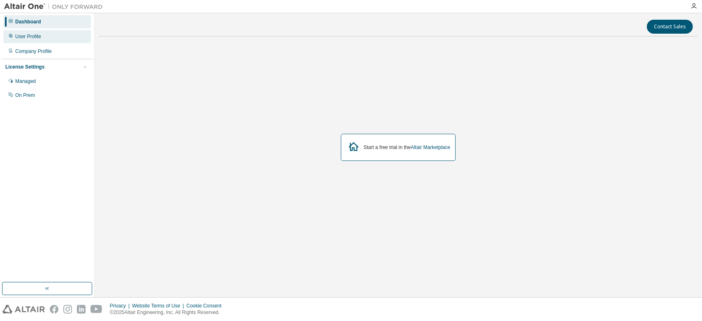
click at [22, 36] on div "User Profile" at bounding box center [28, 36] width 26 height 7
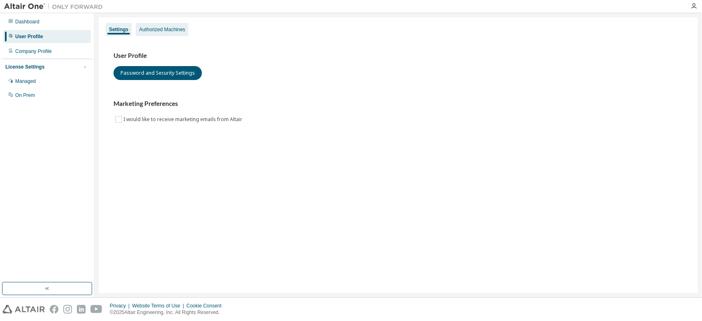
click at [152, 32] on div "Authorized Machines" at bounding box center [162, 29] width 46 height 7
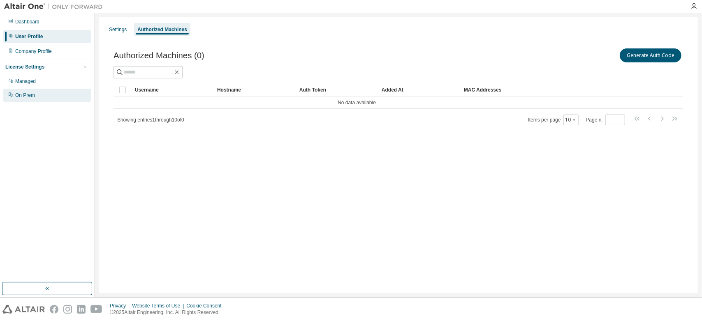
click at [24, 96] on div "On Prem" at bounding box center [25, 95] width 20 height 7
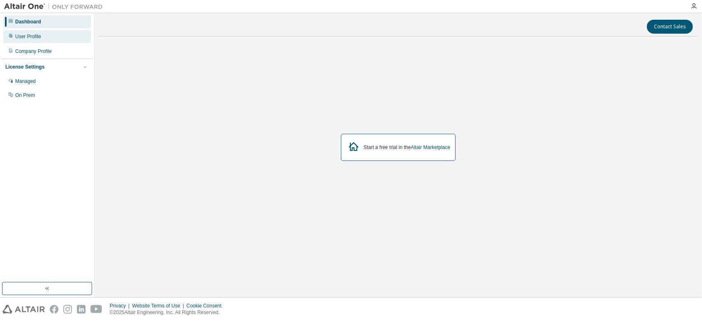
click at [38, 36] on div "User Profile" at bounding box center [28, 36] width 26 height 7
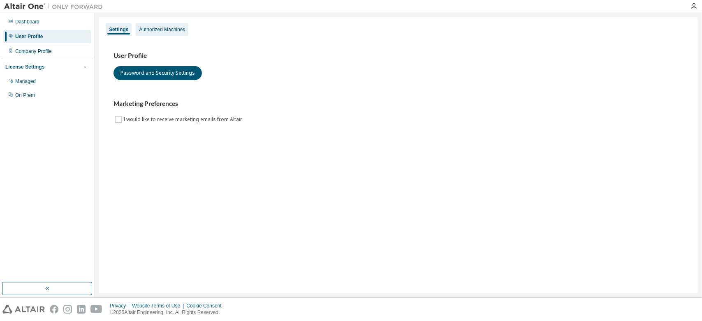
click at [161, 34] on div "Authorized Machines" at bounding box center [162, 29] width 53 height 13
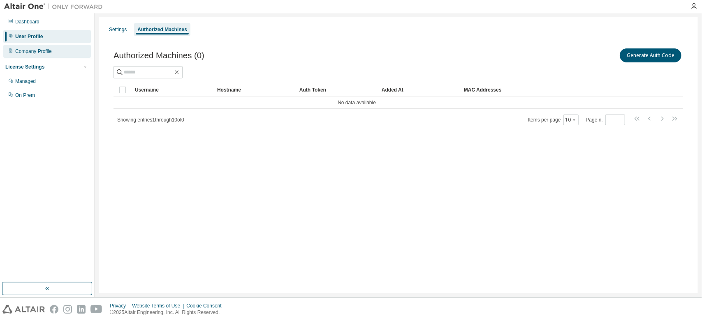
click at [44, 50] on div "Company Profile" at bounding box center [33, 51] width 37 height 7
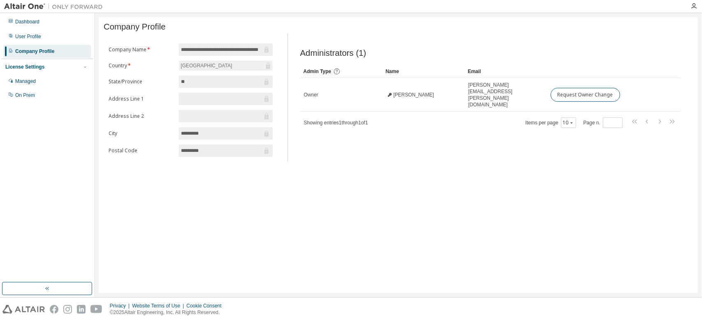
click at [26, 68] on div "License Settings" at bounding box center [24, 67] width 39 height 7
click at [29, 83] on div "Managed" at bounding box center [25, 81] width 21 height 7
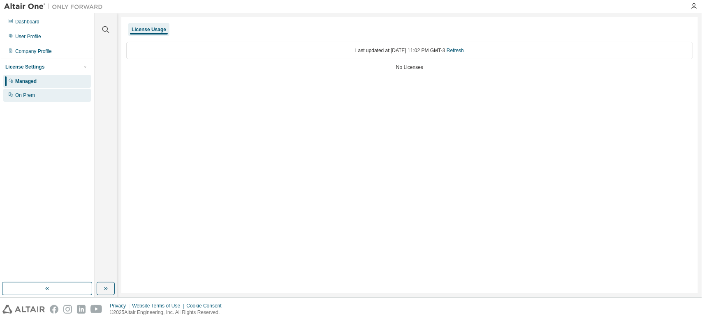
click at [44, 91] on div "On Prem" at bounding box center [47, 95] width 88 height 13
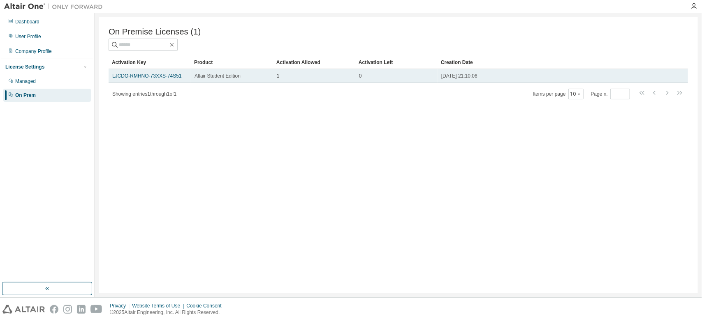
click at [465, 78] on span "[DATE] 21:10:06" at bounding box center [459, 76] width 36 height 7
click at [151, 78] on link "LJCDO-RMHNO-73XXS-74S51" at bounding box center [146, 76] width 69 height 6
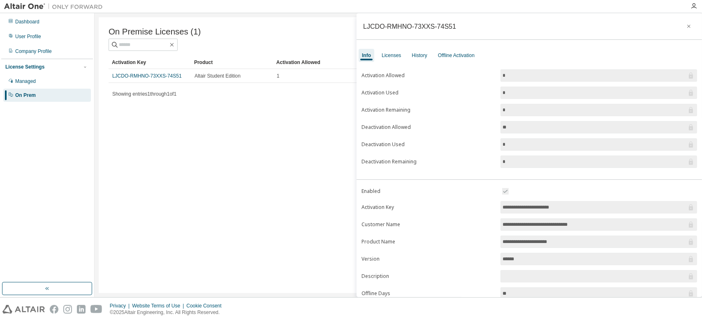
click at [379, 204] on label "Activation Key" at bounding box center [428, 207] width 134 height 7
click at [390, 59] on div "Licenses" at bounding box center [391, 55] width 26 height 13
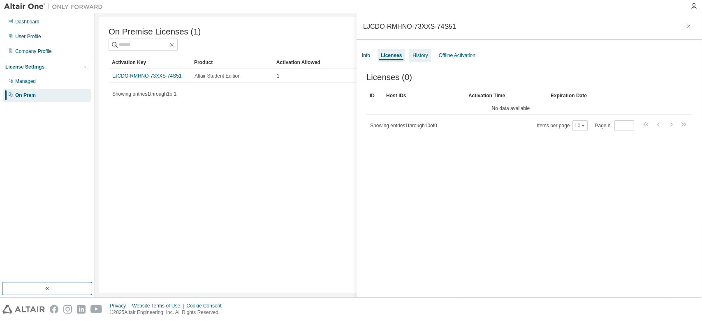
click at [413, 53] on div "History" at bounding box center [419, 55] width 15 height 7
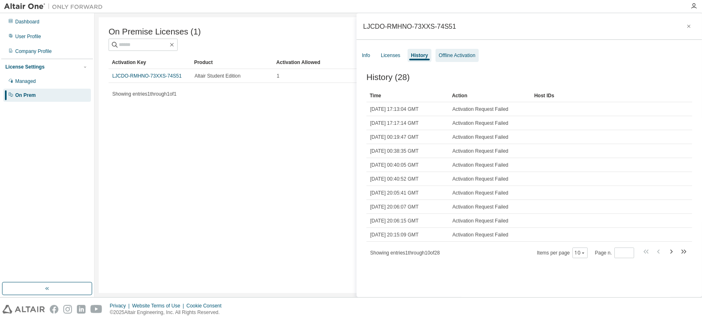
click at [461, 55] on div "Offline Activation" at bounding box center [457, 55] width 37 height 7
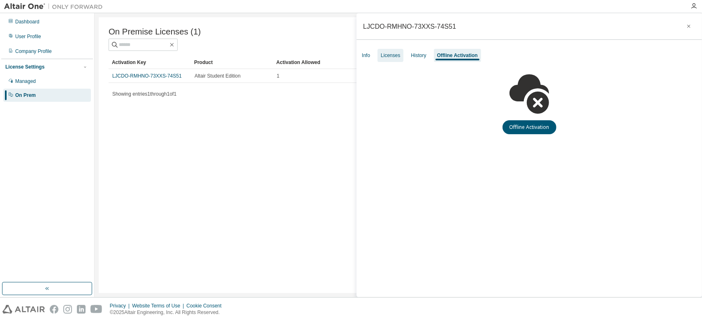
click at [388, 55] on div "Licenses" at bounding box center [390, 55] width 19 height 7
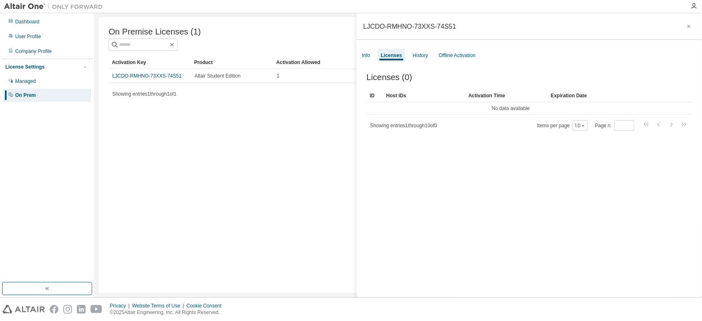
click at [409, 134] on div "Licenses (0) Clear Load Save Save As Field Operator Value Select filter Select …" at bounding box center [528, 186] width 345 height 247
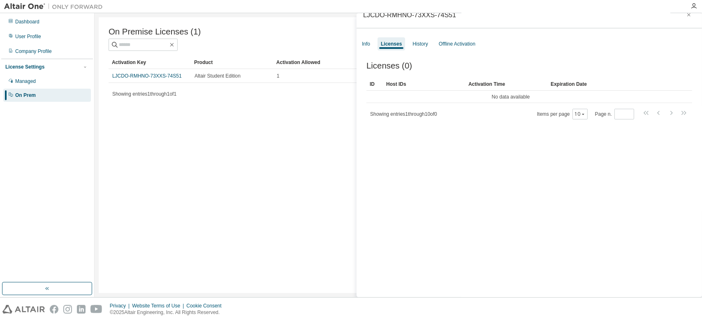
scroll to position [12, 0]
click at [368, 40] on div "Info" at bounding box center [366, 43] width 8 height 7
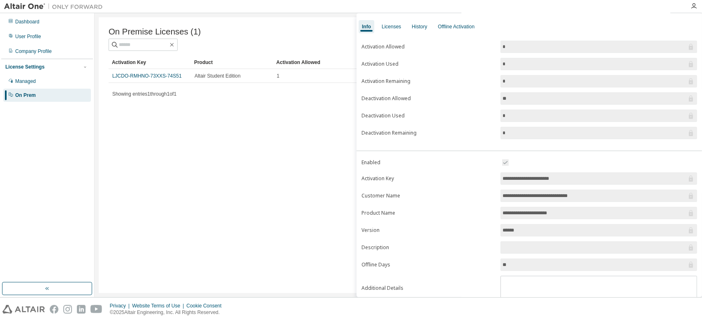
scroll to position [53, 0]
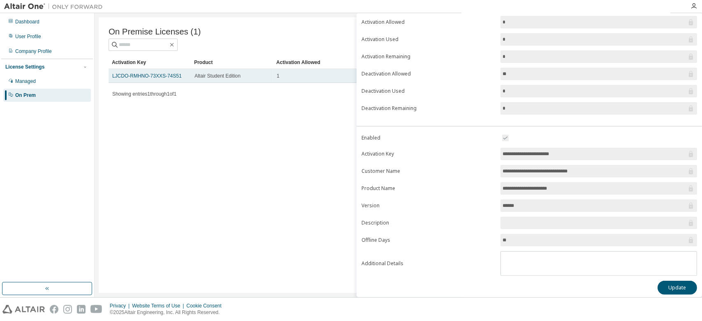
click at [203, 77] on span "Altair Student Edition" at bounding box center [217, 76] width 46 height 7
